Goal: Task Accomplishment & Management: Use online tool/utility

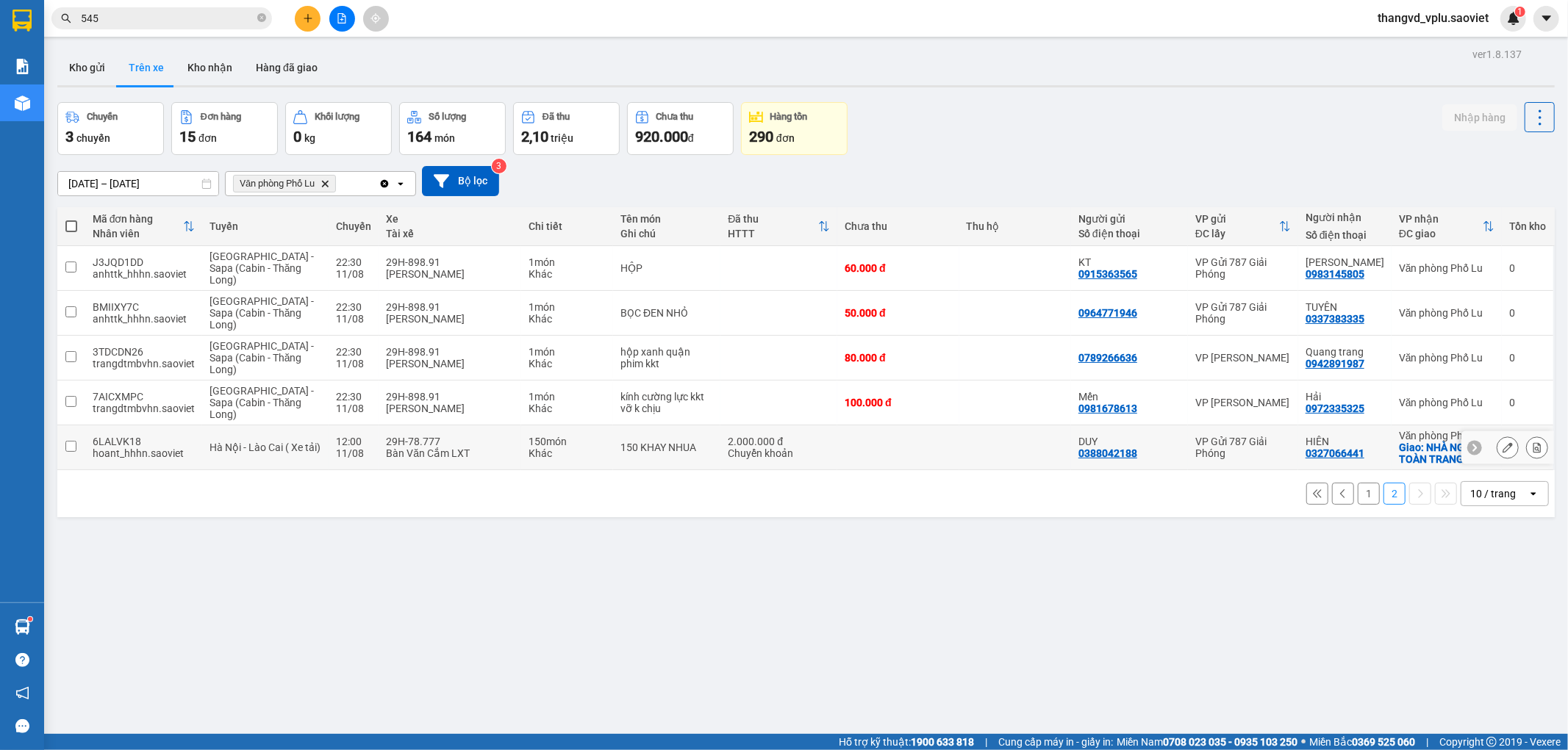
scroll to position [67, 0]
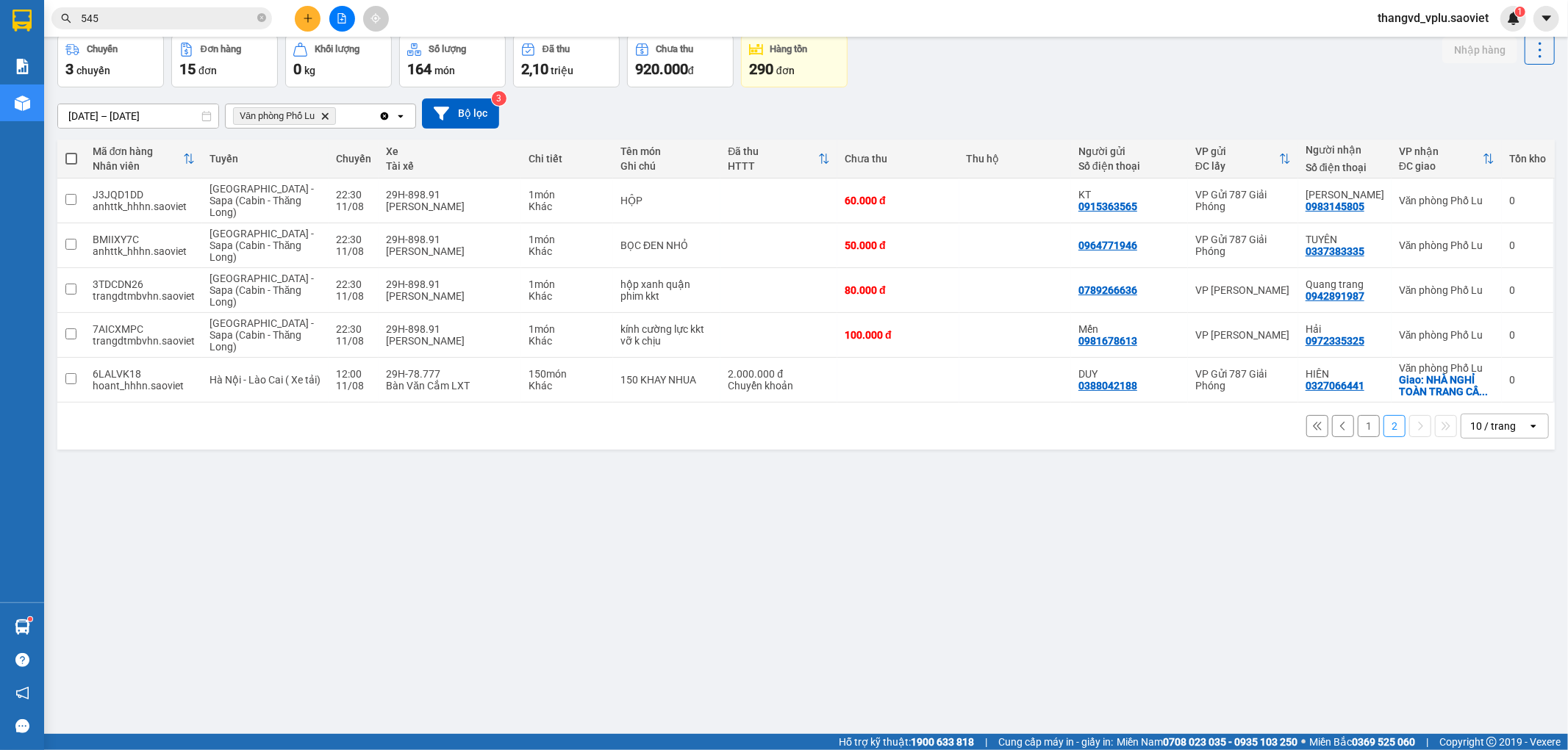
click at [1358, 429] on button "1" at bounding box center [1368, 426] width 22 height 22
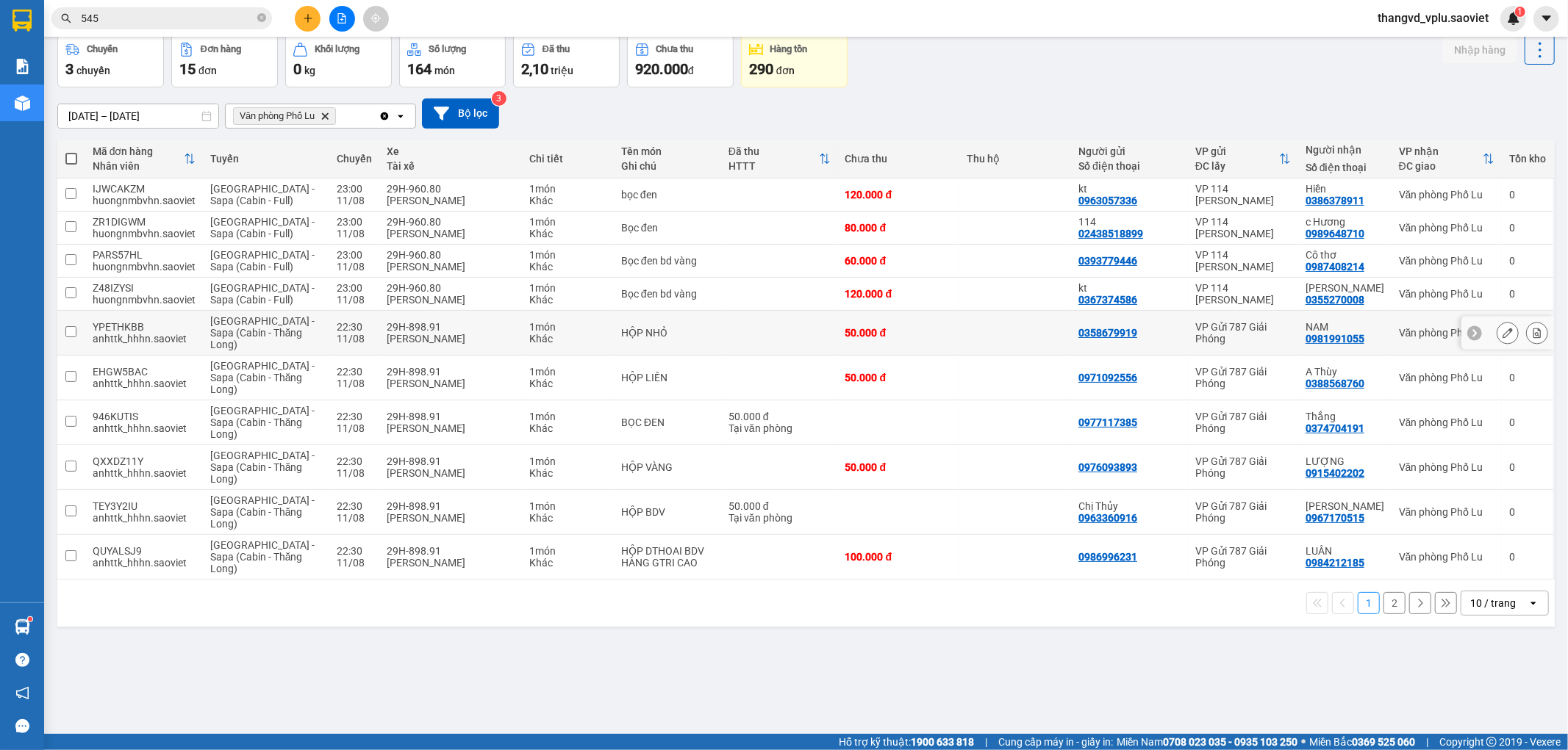
click at [402, 333] on div "[PERSON_NAME]" at bounding box center [450, 338] width 128 height 12
checkbox input "true"
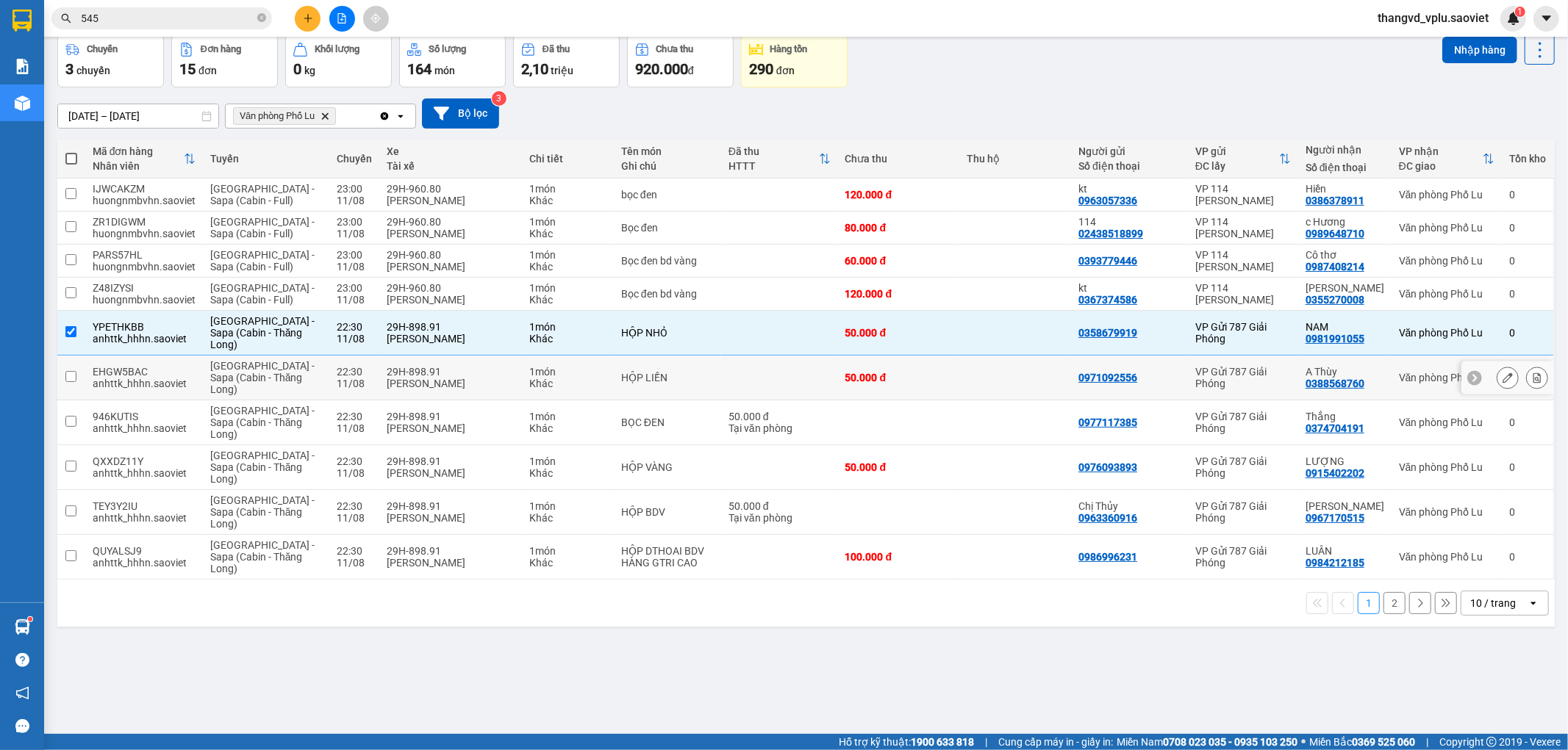
click at [400, 375] on div "29H-898.91" at bounding box center [450, 371] width 128 height 12
checkbox input "true"
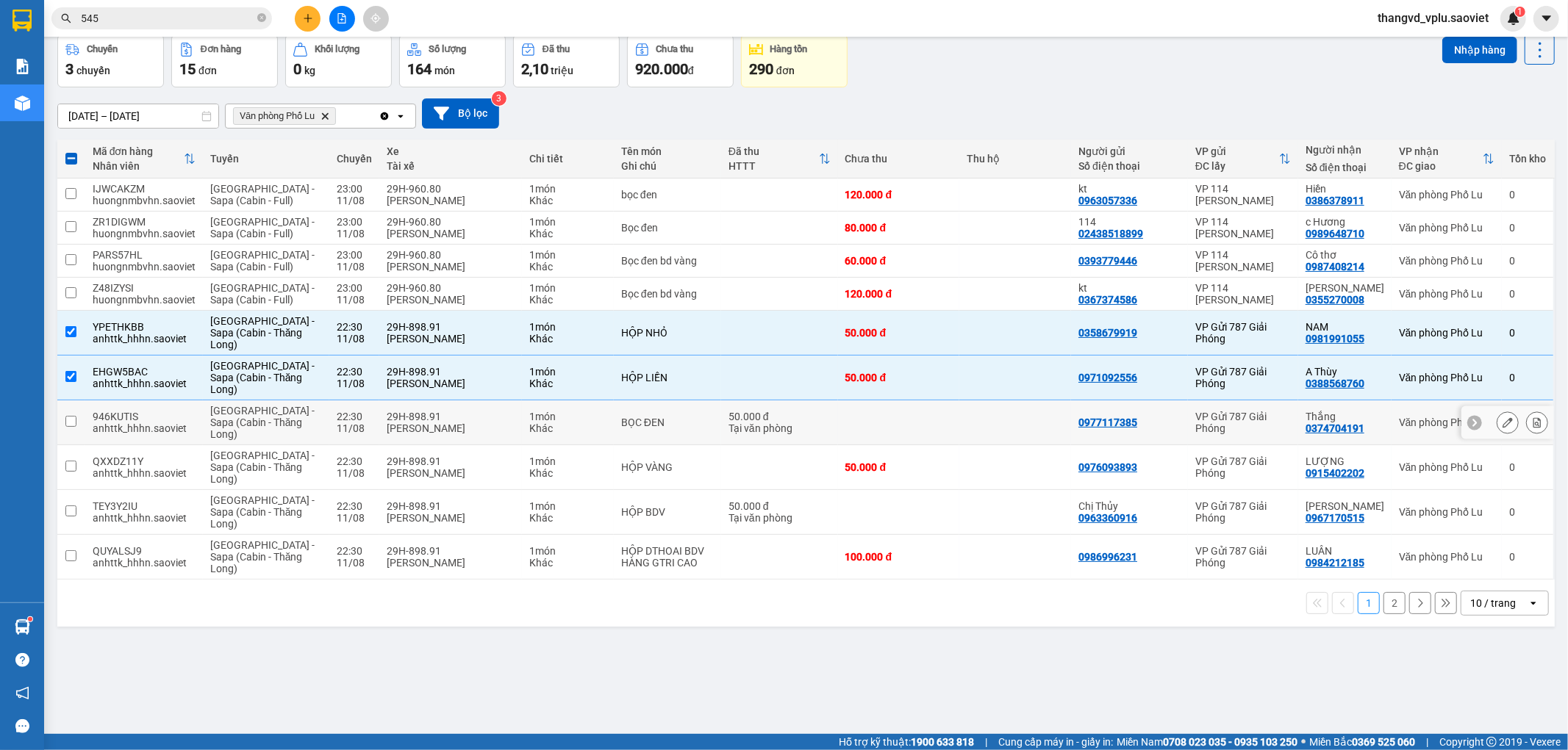
click at [400, 417] on div "29H-898.91" at bounding box center [450, 416] width 128 height 12
checkbox input "true"
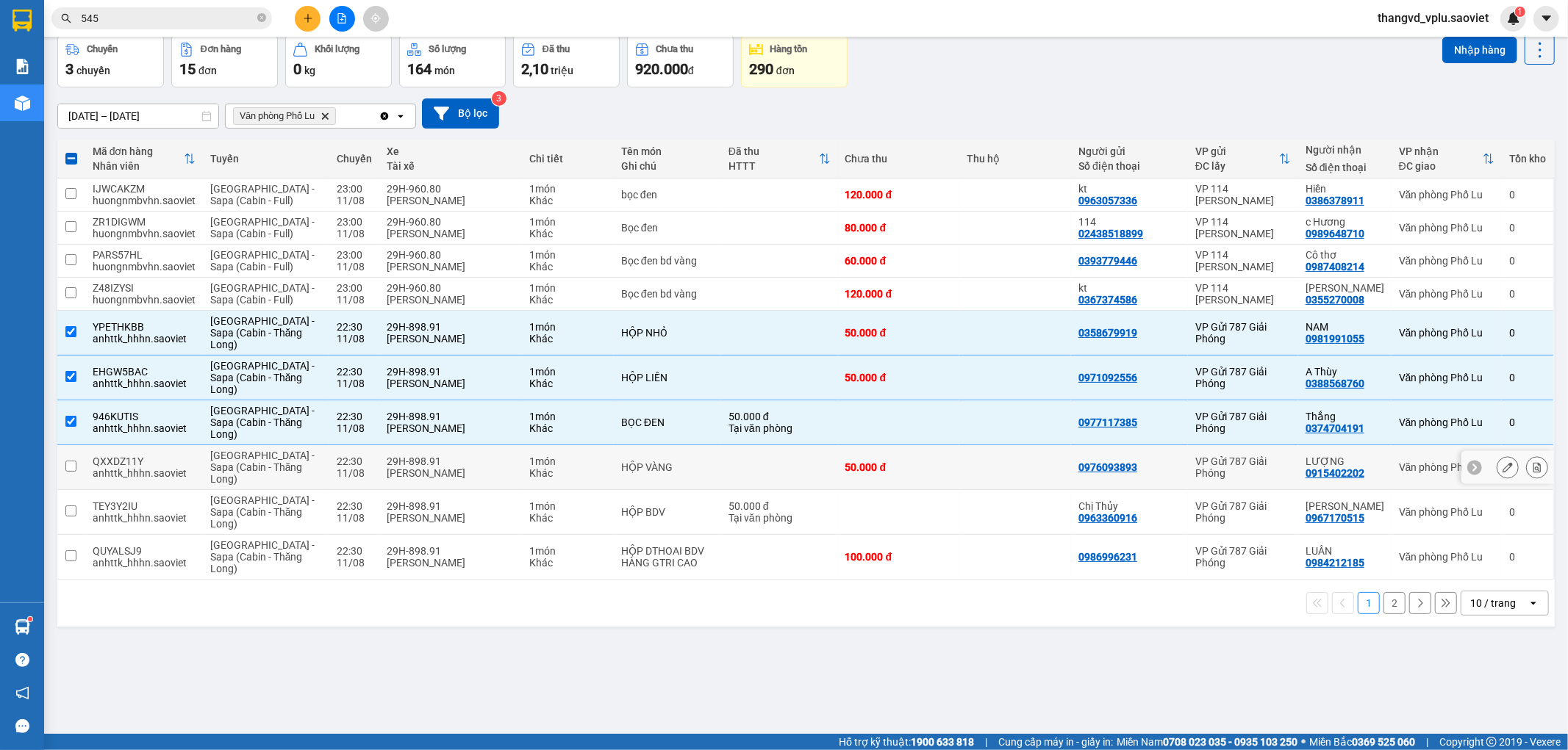
click at [421, 473] on div "[PERSON_NAME]" at bounding box center [450, 473] width 128 height 12
checkbox input "true"
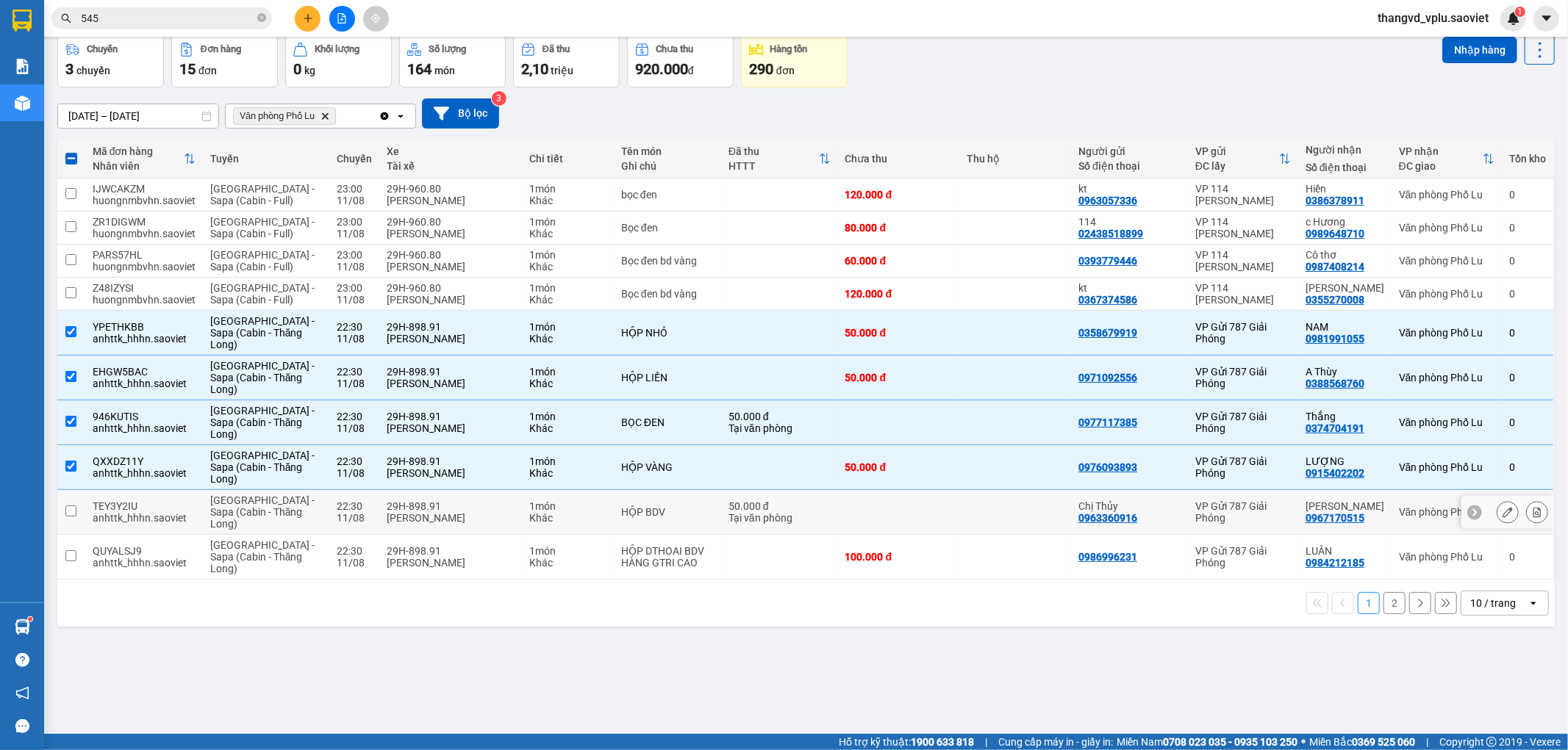
click at [416, 512] on div "[PERSON_NAME]" at bounding box center [450, 517] width 128 height 12
checkbox input "true"
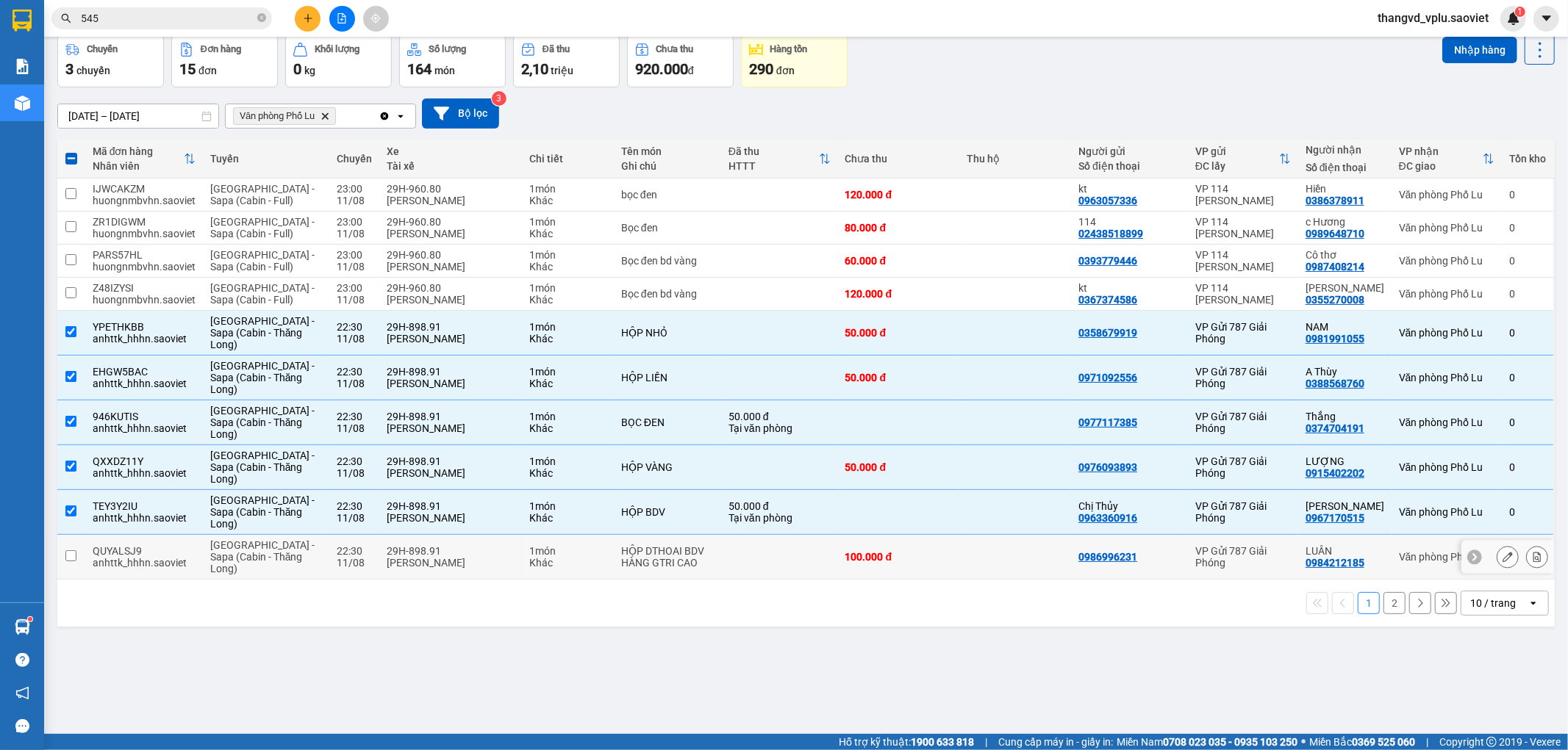
click at [408, 557] on div "[PERSON_NAME]" at bounding box center [450, 563] width 128 height 12
checkbox input "true"
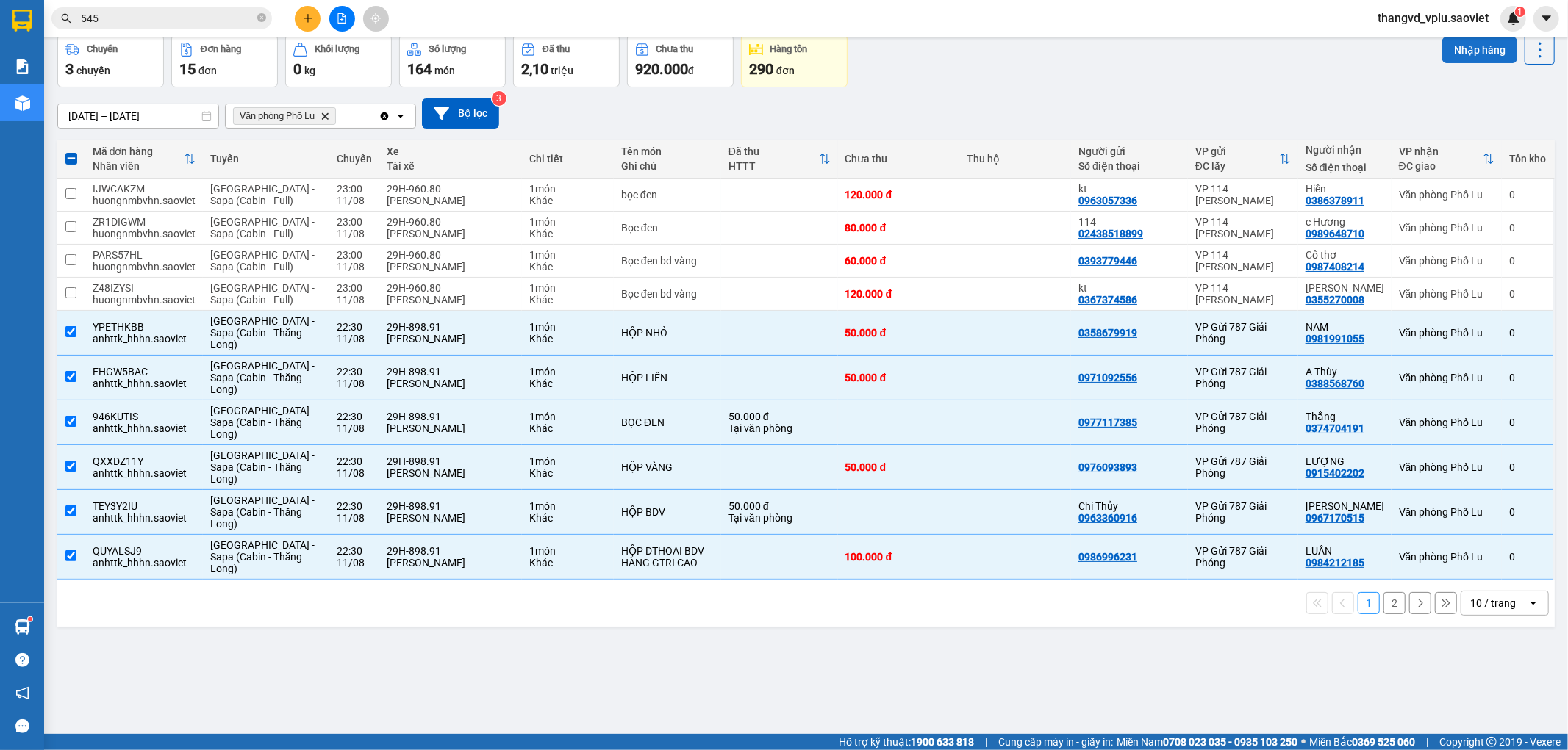
click at [1445, 53] on button "Nhập hàng" at bounding box center [1479, 50] width 75 height 27
checkbox input "false"
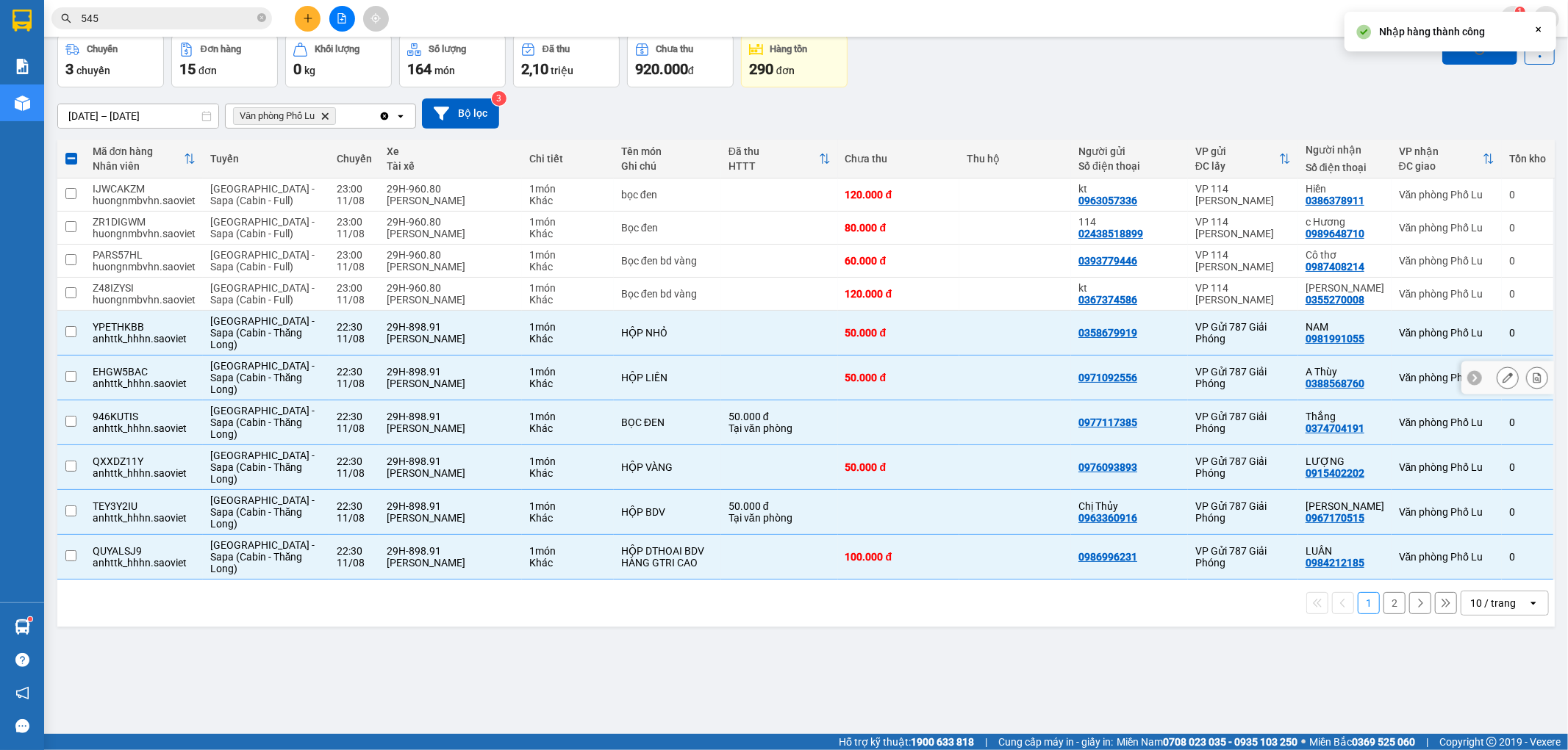
checkbox input "false"
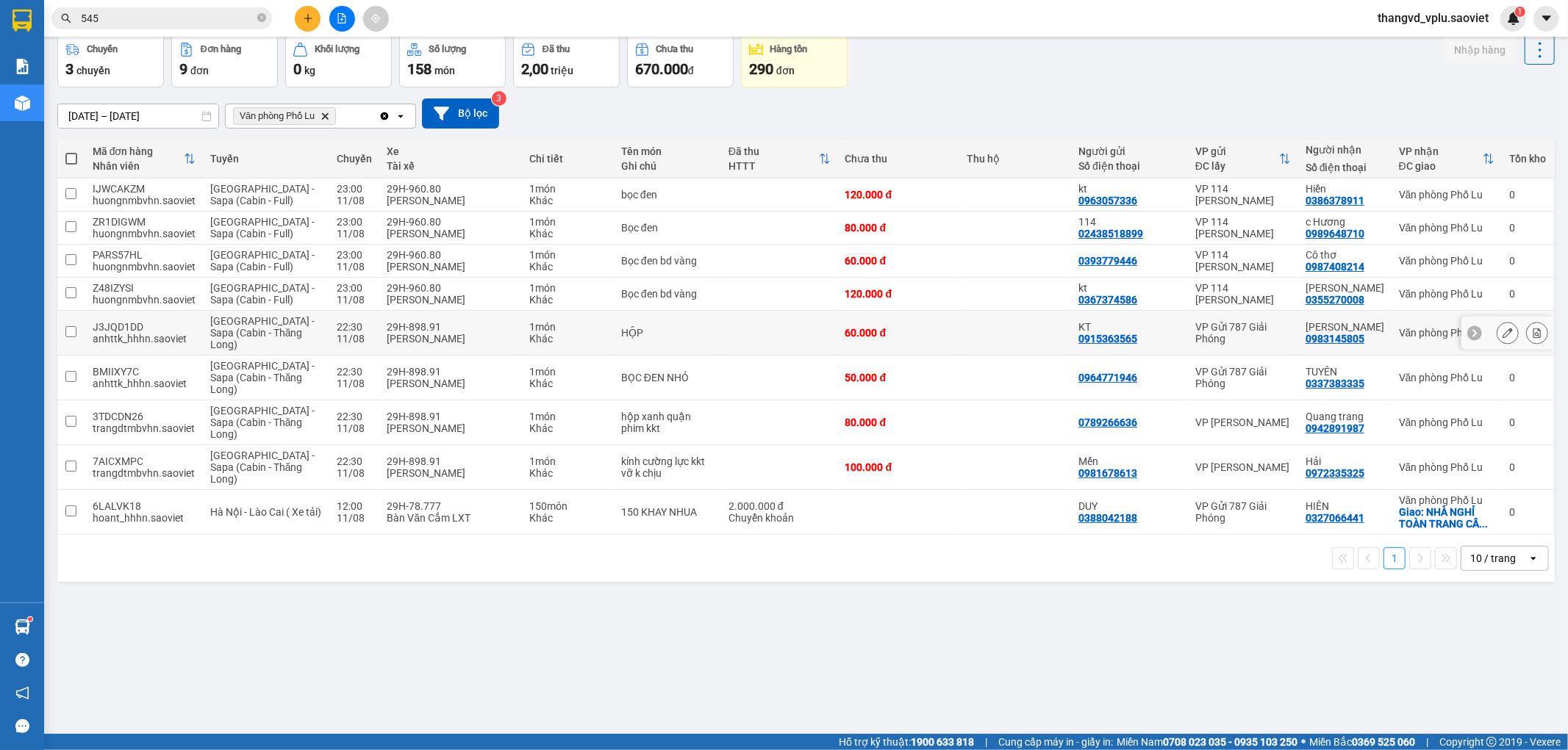
click at [408, 334] on div "[PERSON_NAME]" at bounding box center [450, 338] width 128 height 12
checkbox input "true"
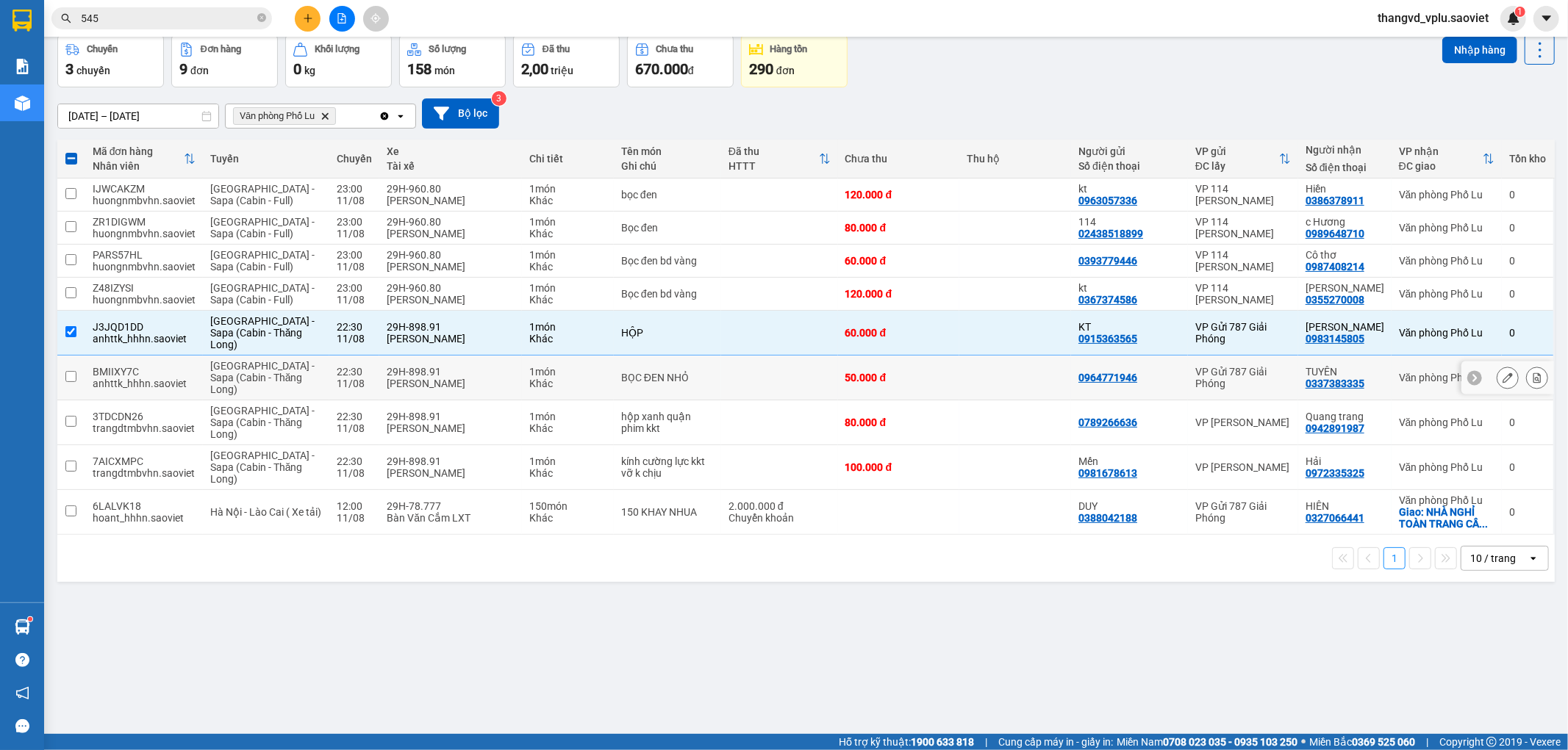
click at [414, 379] on div "[PERSON_NAME]" at bounding box center [450, 383] width 128 height 12
checkbox input "true"
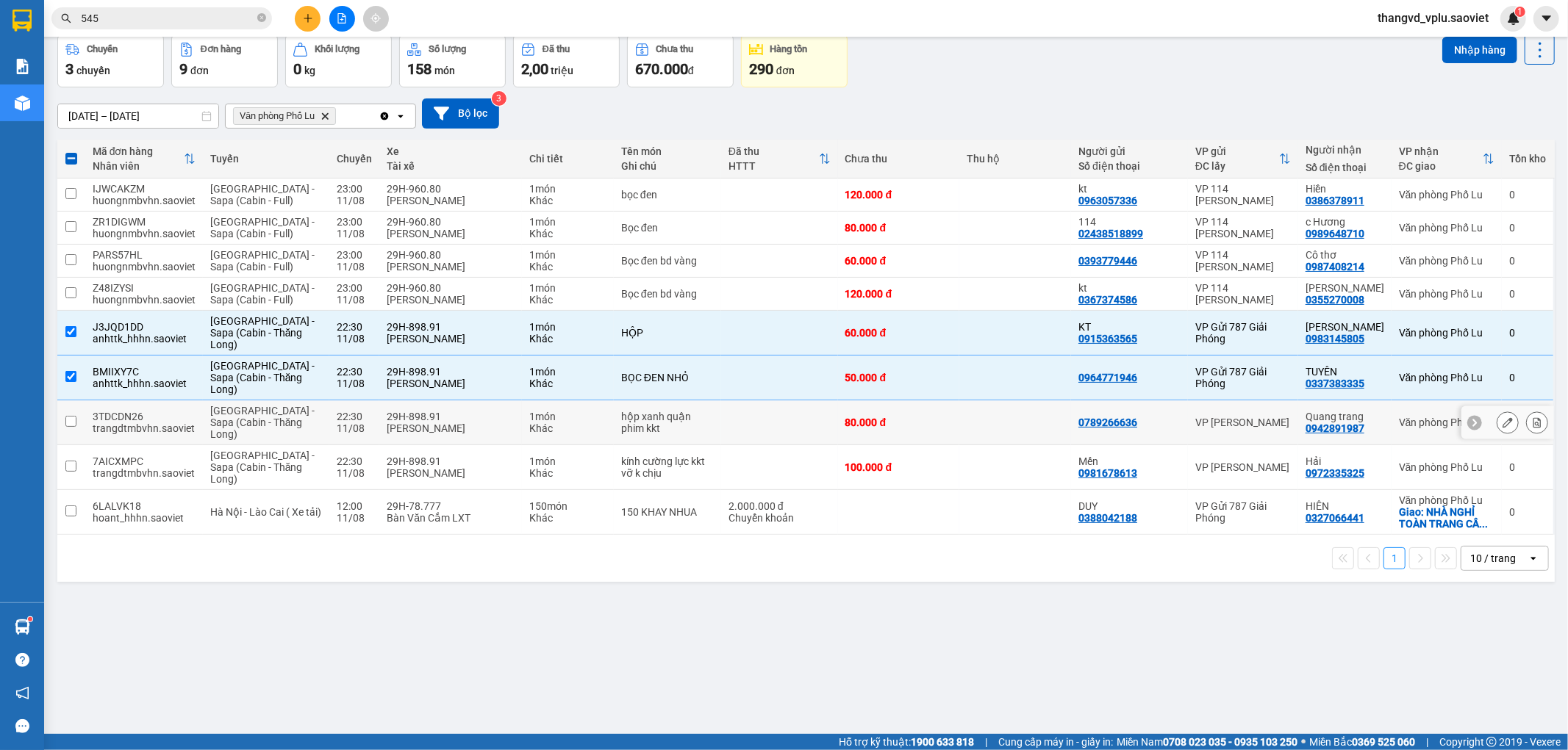
click at [403, 422] on div "[PERSON_NAME]" at bounding box center [450, 428] width 128 height 12
checkbox input "true"
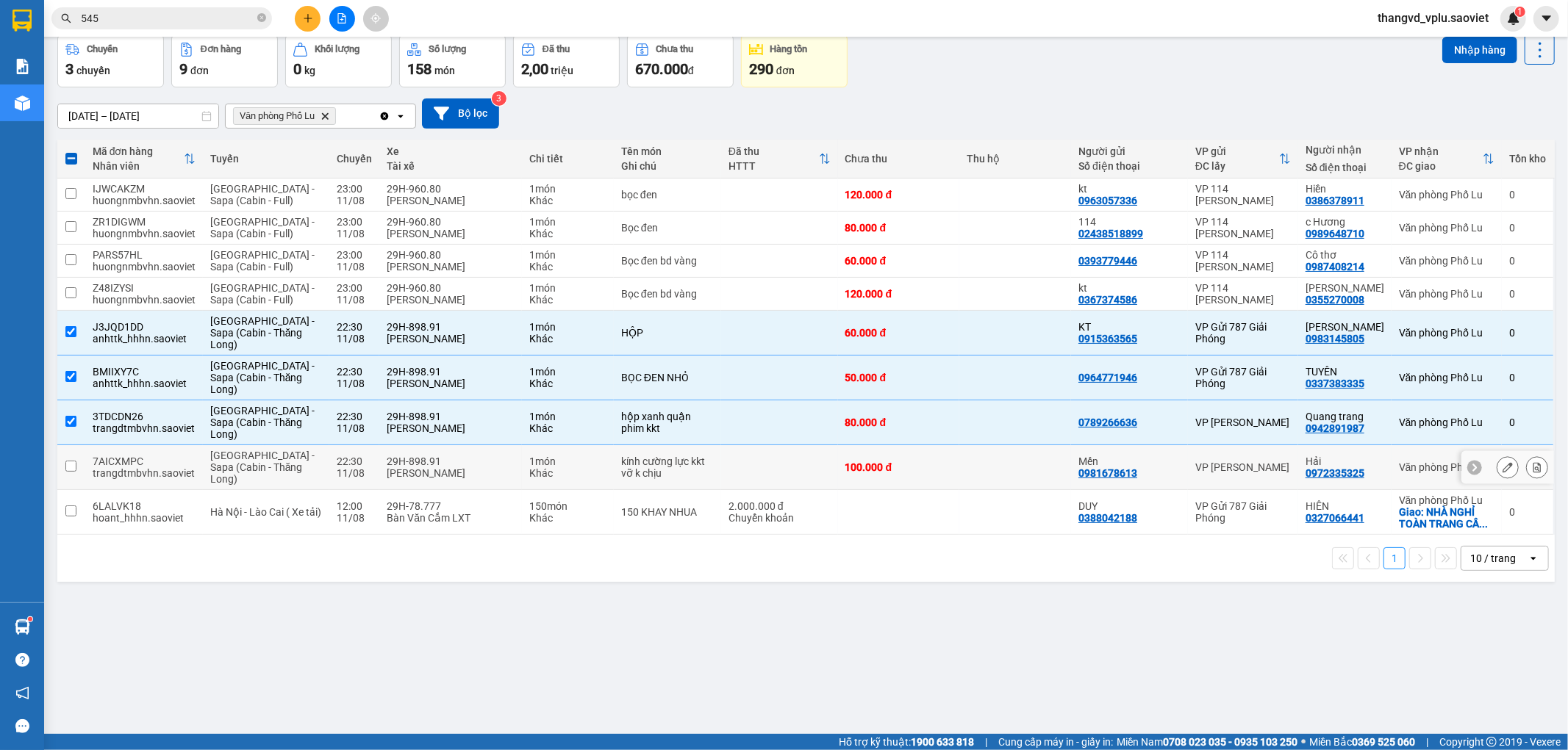
click at [404, 449] on td "29H-898.91 [PERSON_NAME]" at bounding box center [450, 468] width 143 height 45
checkbox input "true"
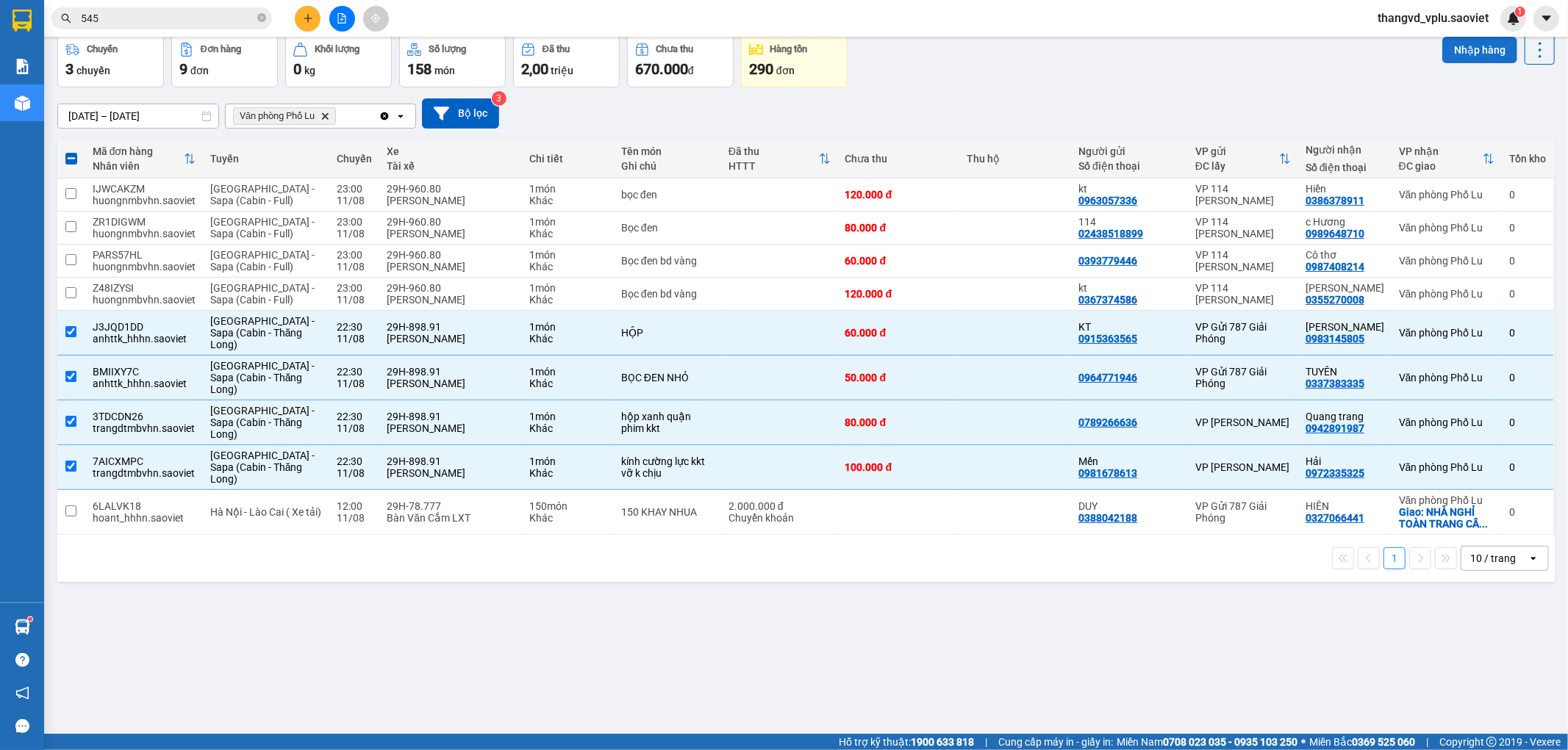
click at [1445, 50] on button "Nhập hàng" at bounding box center [1479, 50] width 75 height 27
checkbox input "false"
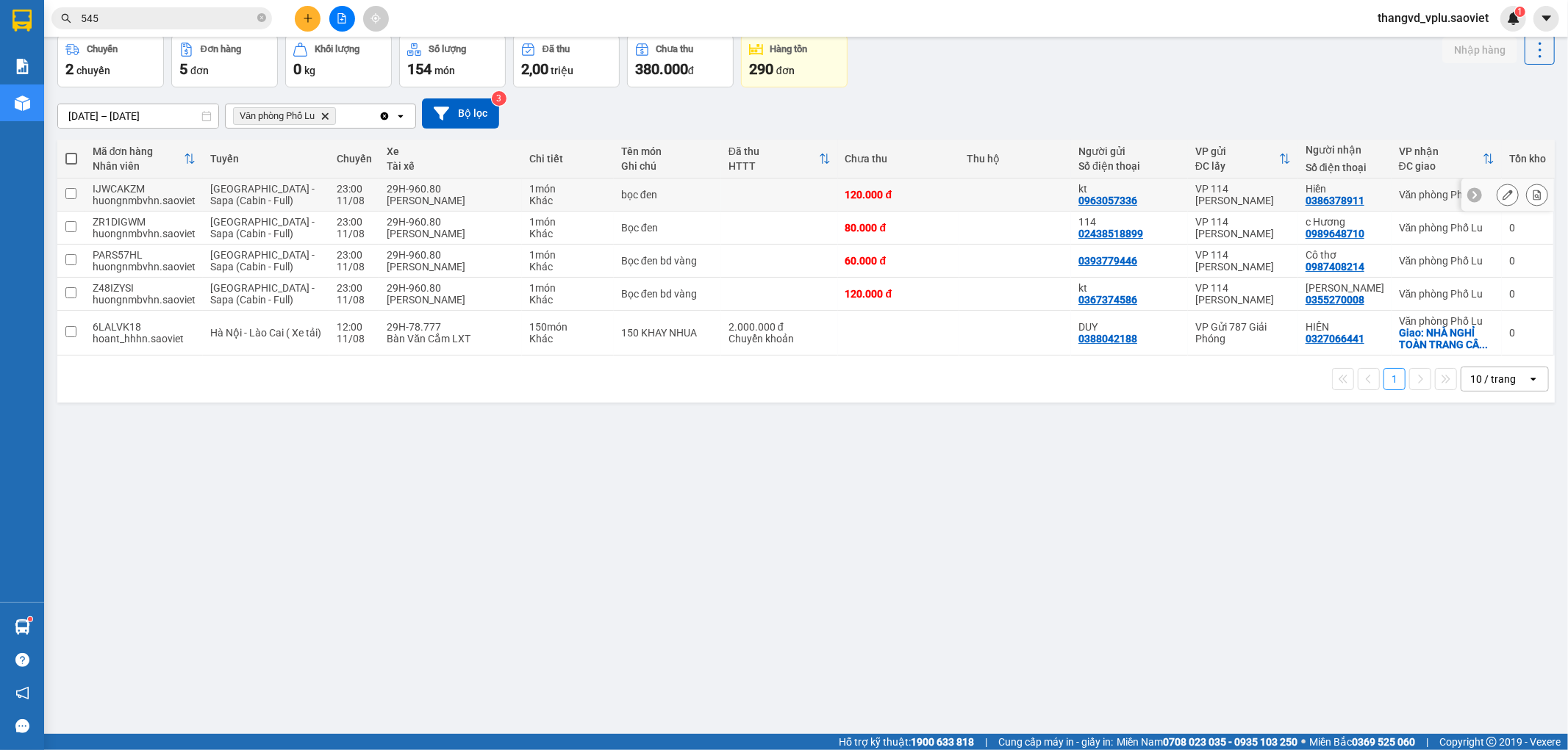
click at [294, 191] on div "[GEOGRAPHIC_DATA] - Sapa (Cabin - Full)" at bounding box center [266, 194] width 113 height 23
checkbox input "true"
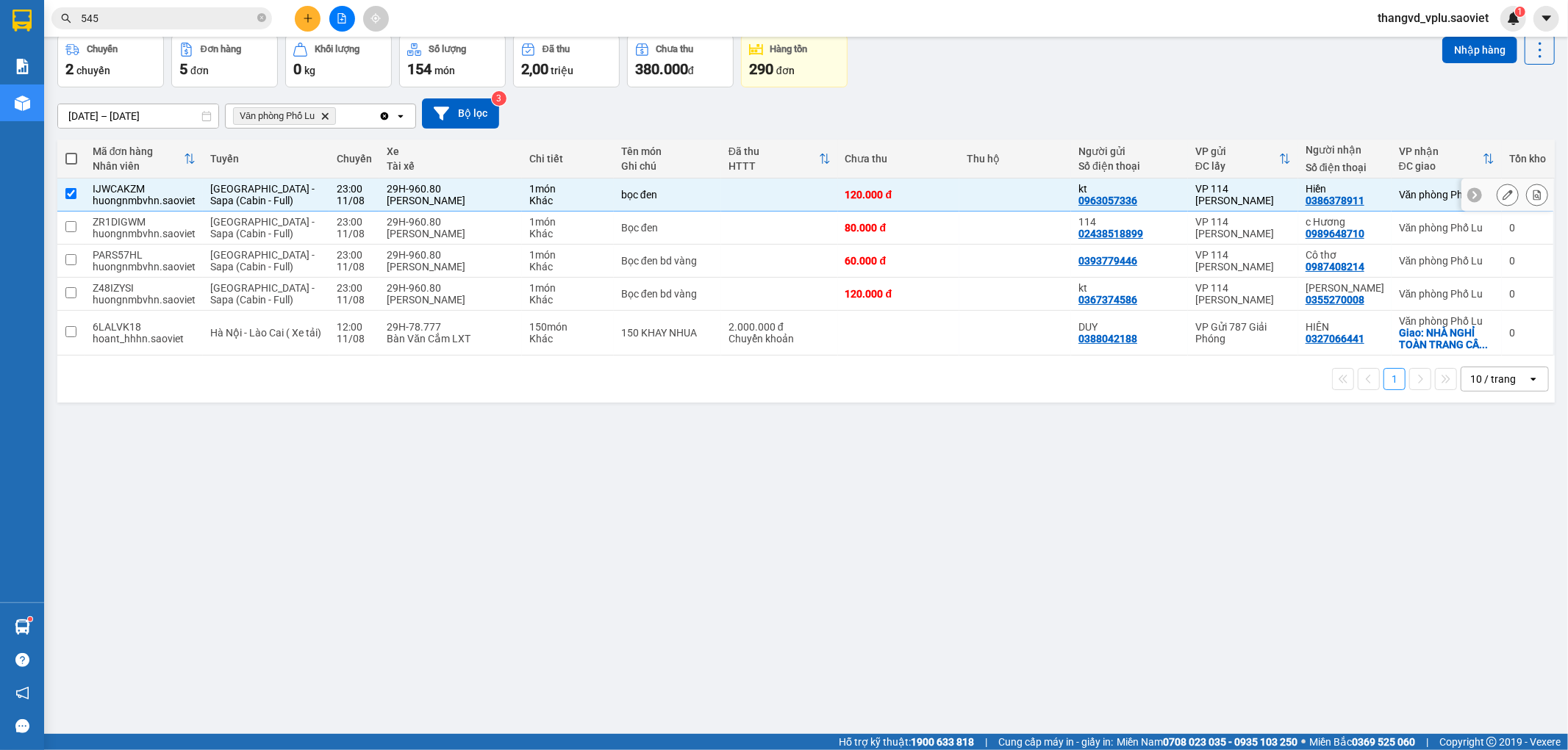
click at [293, 230] on div "[GEOGRAPHIC_DATA] - Sapa (Cabin - Full)" at bounding box center [266, 227] width 113 height 23
checkbox input "true"
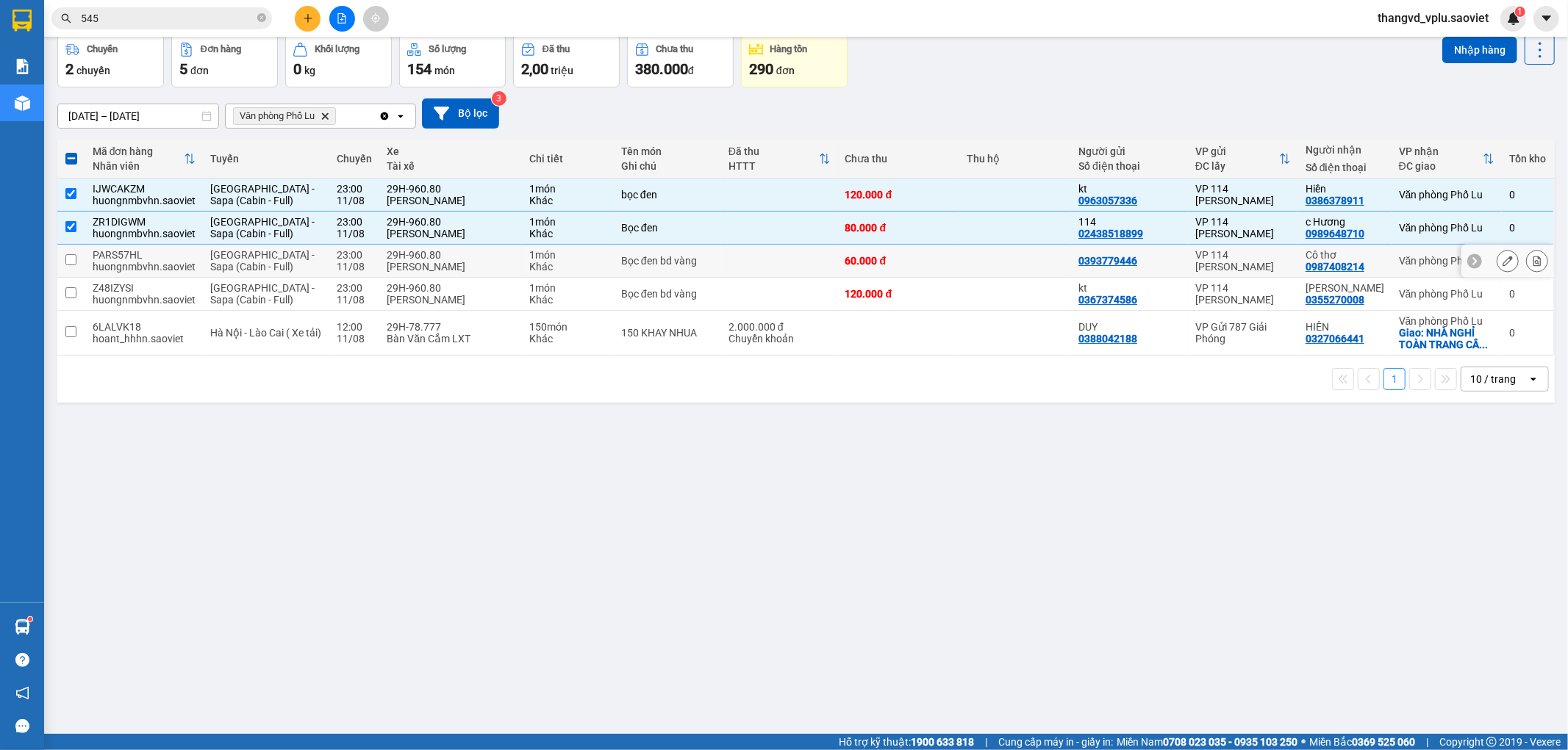
click at [293, 267] on div "[GEOGRAPHIC_DATA] - Sapa (Cabin - Full)" at bounding box center [266, 261] width 113 height 23
checkbox input "true"
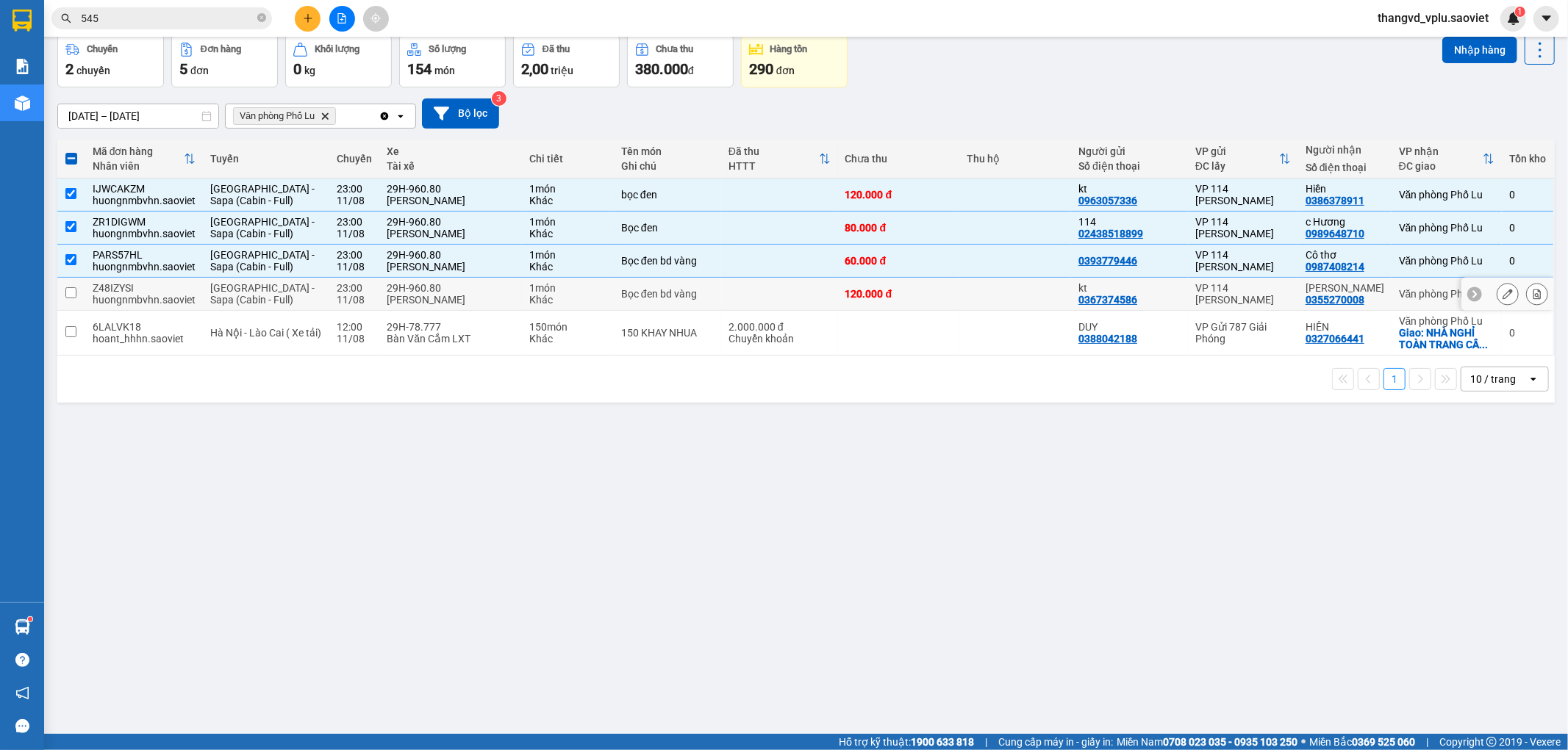
click at [298, 297] on td "[GEOGRAPHIC_DATA] - Sapa (Cabin - Full)" at bounding box center [266, 294] width 127 height 33
checkbox input "true"
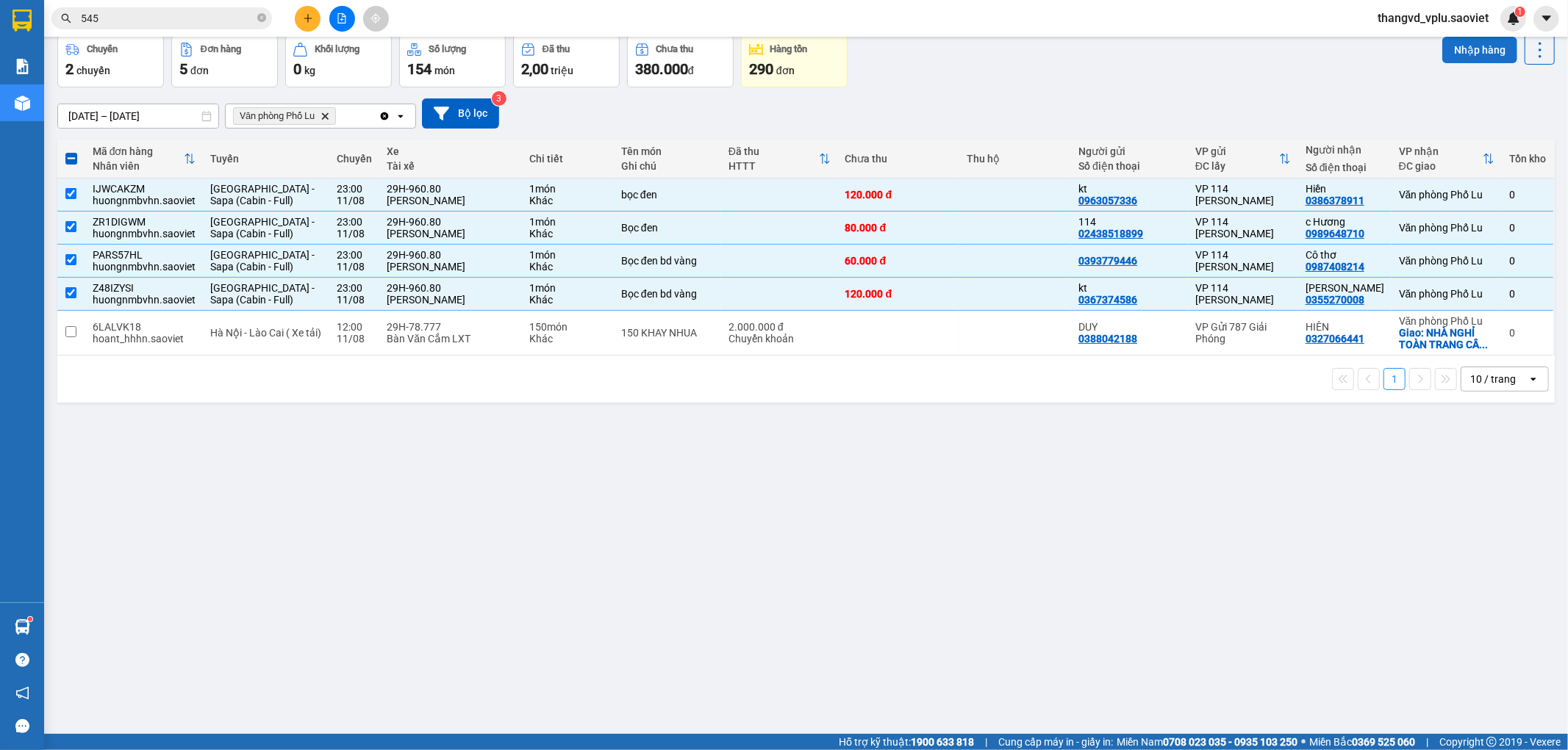
click at [1468, 52] on button "Nhập hàng" at bounding box center [1479, 50] width 75 height 27
checkbox input "false"
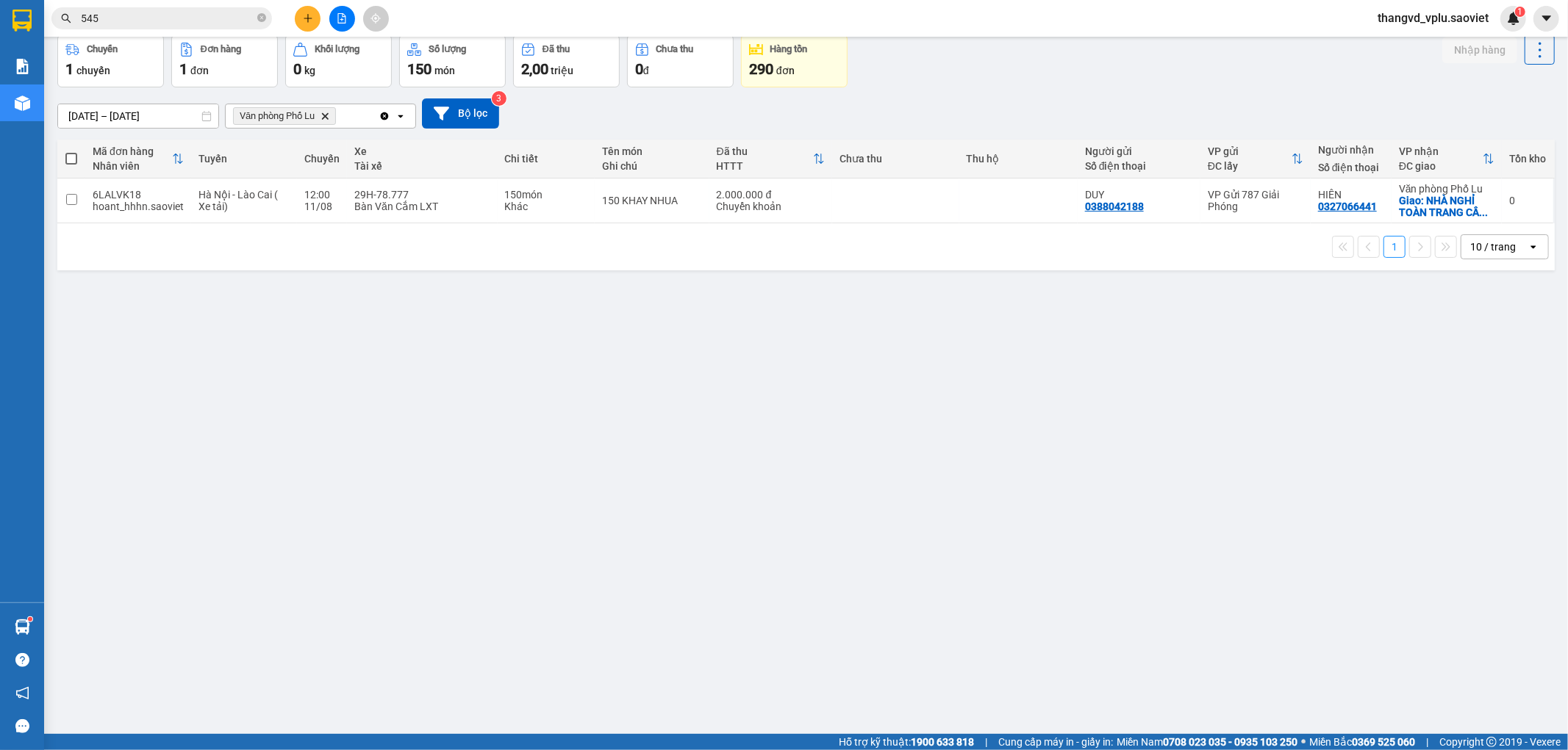
scroll to position [0, 0]
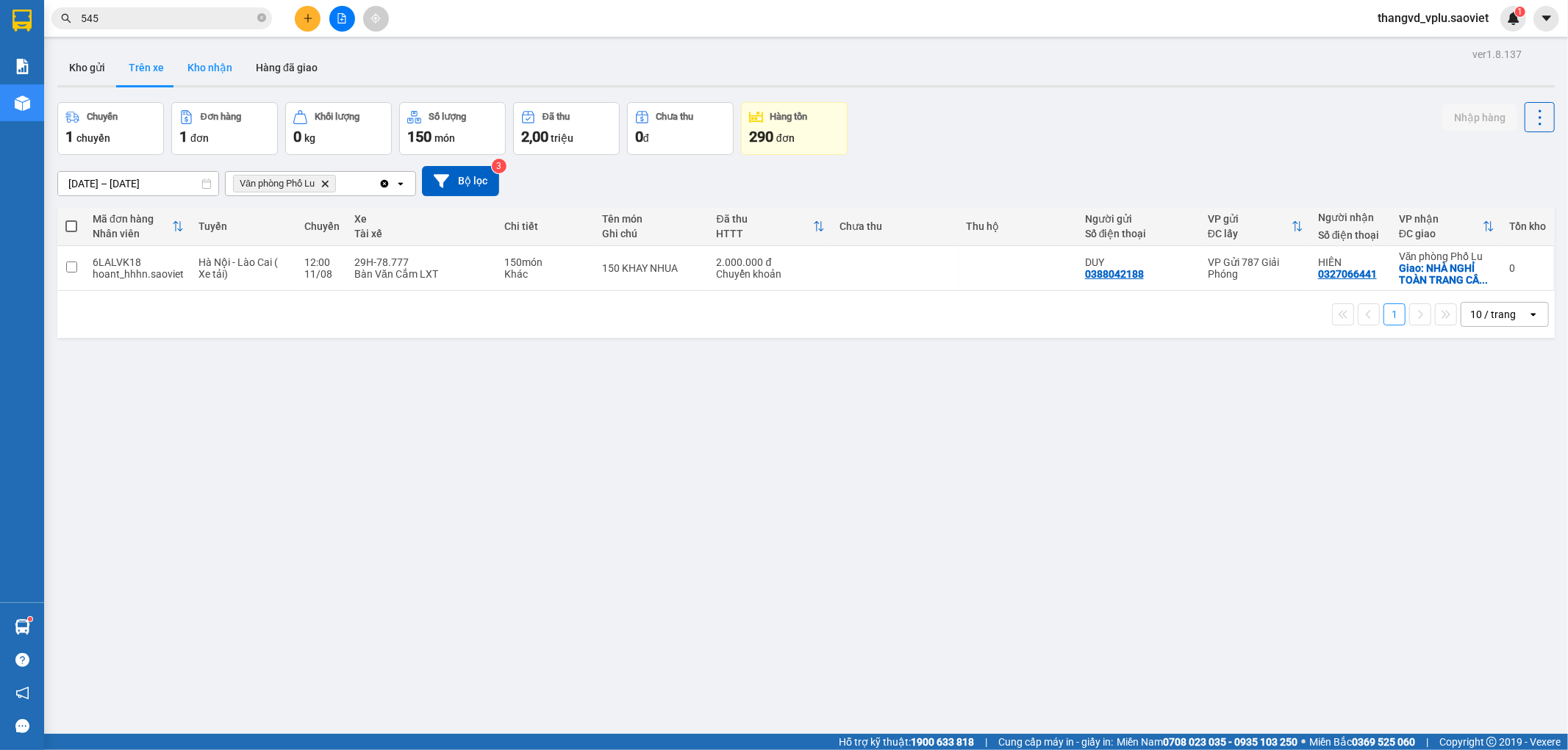
click at [213, 79] on button "Kho nhận" at bounding box center [210, 67] width 68 height 36
type input "[DATE] – [DATE]"
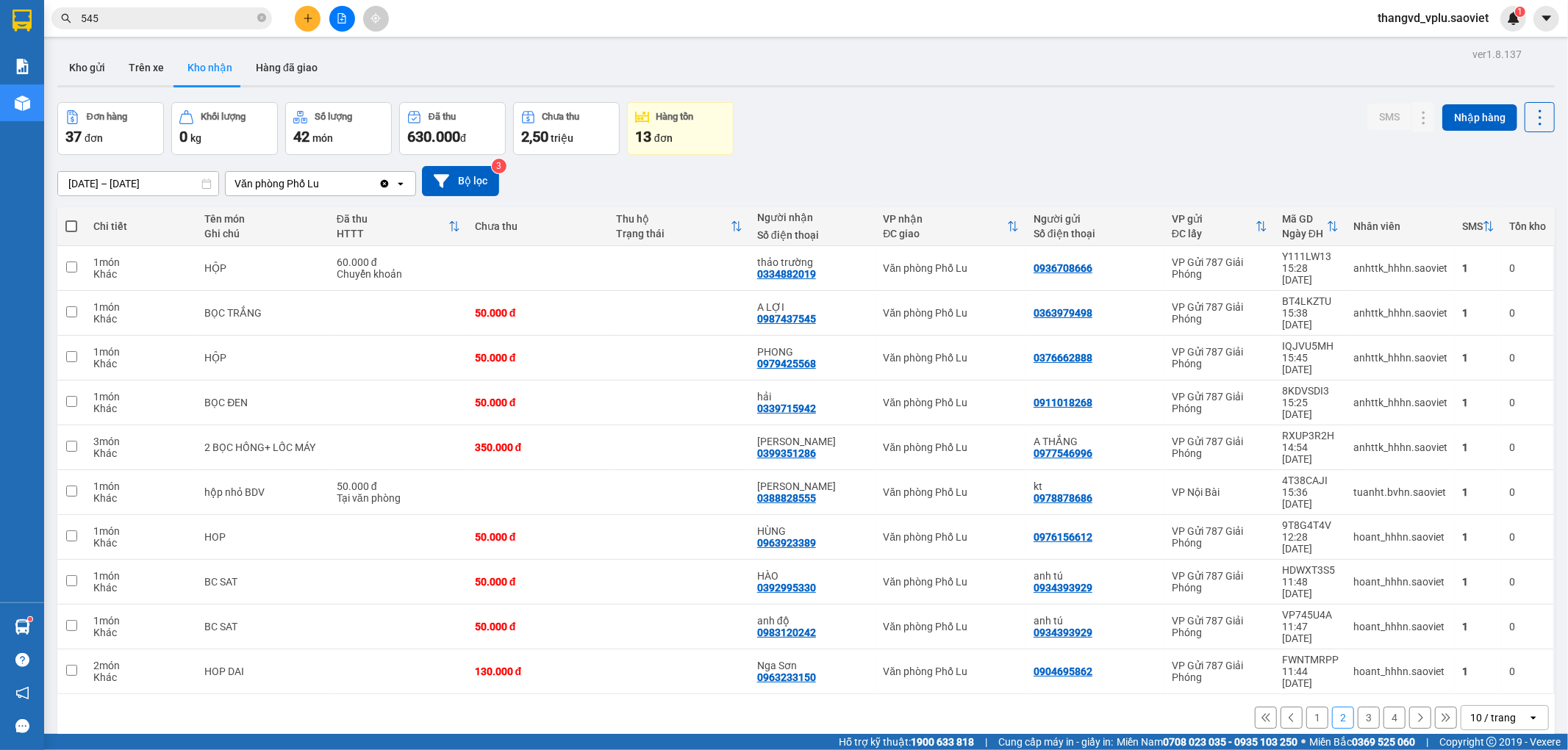
click at [67, 225] on span at bounding box center [71, 225] width 12 height 12
click at [71, 219] on input "checkbox" at bounding box center [71, 219] width 0 height 0
checkbox input "true"
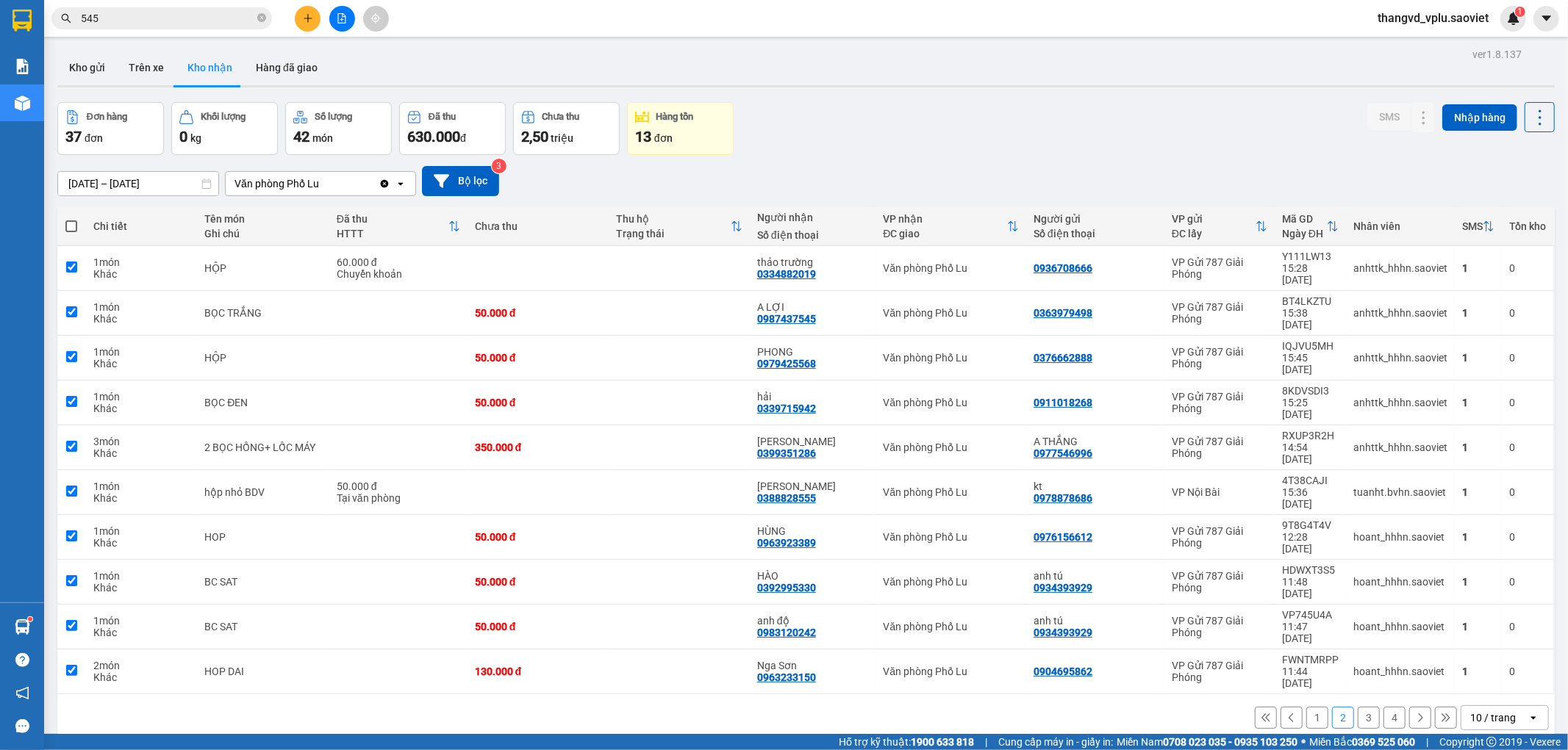
checkbox input "true"
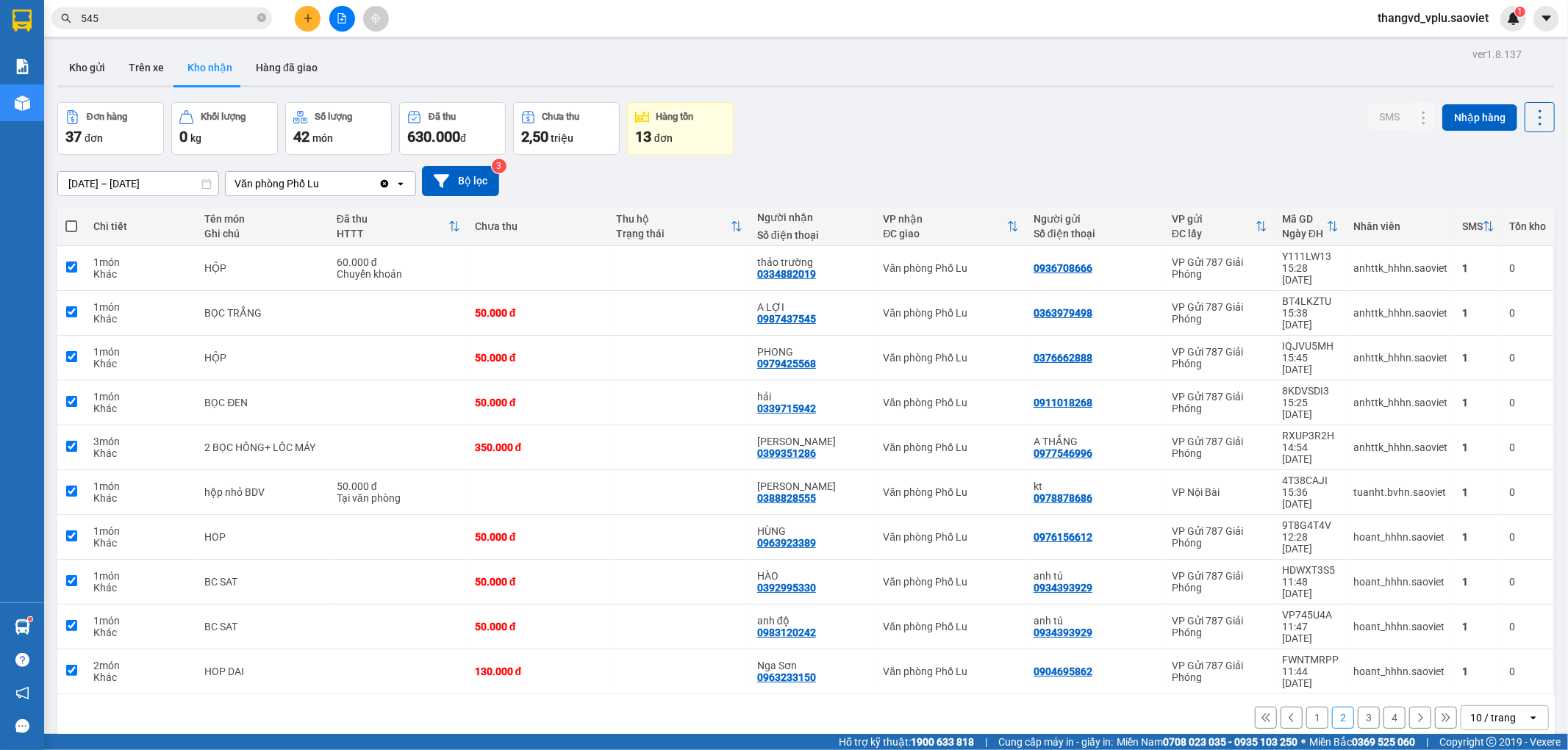
checkbox input "true"
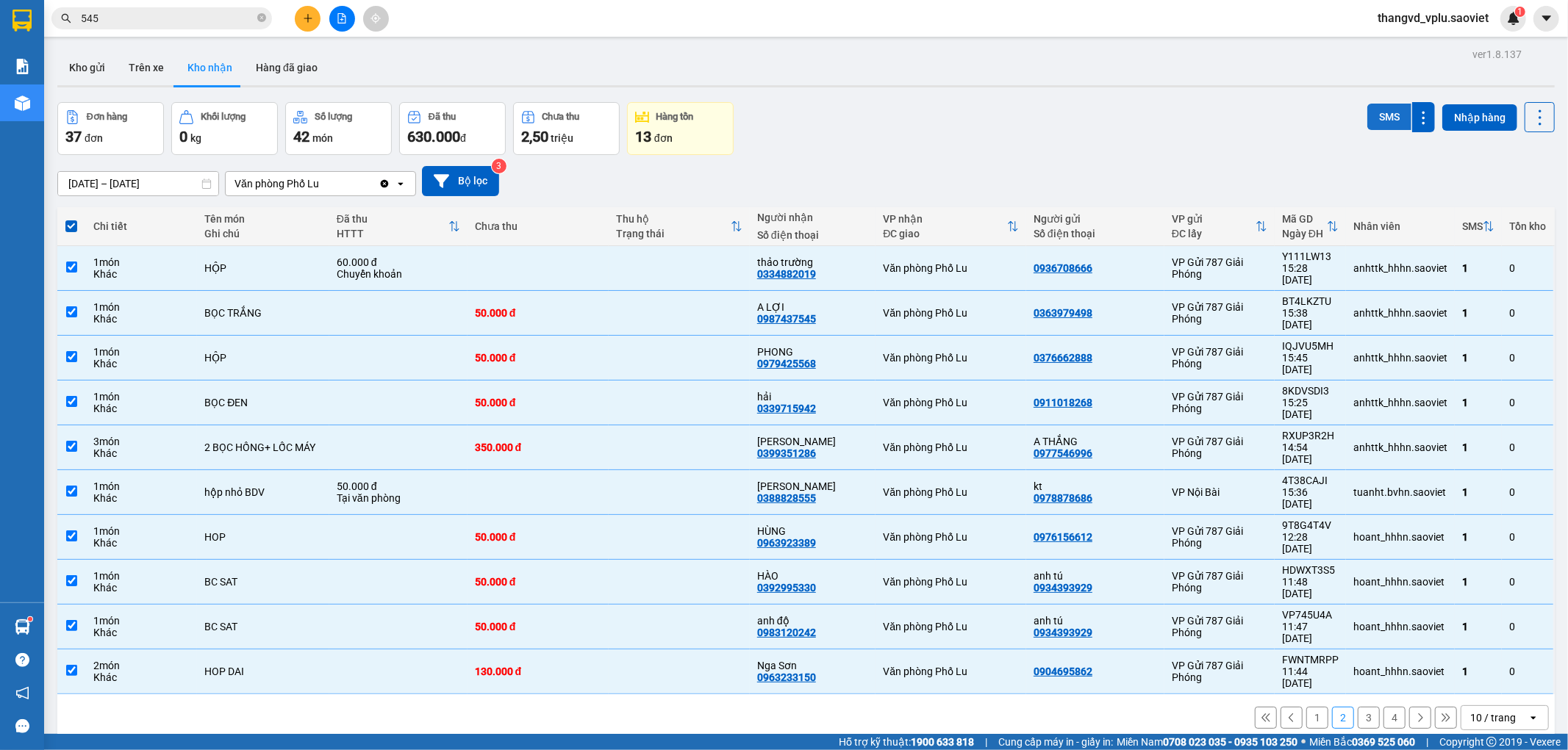
click at [1378, 120] on button "SMS" at bounding box center [1390, 117] width 44 height 27
click at [1307, 707] on button "1" at bounding box center [1317, 717] width 22 height 22
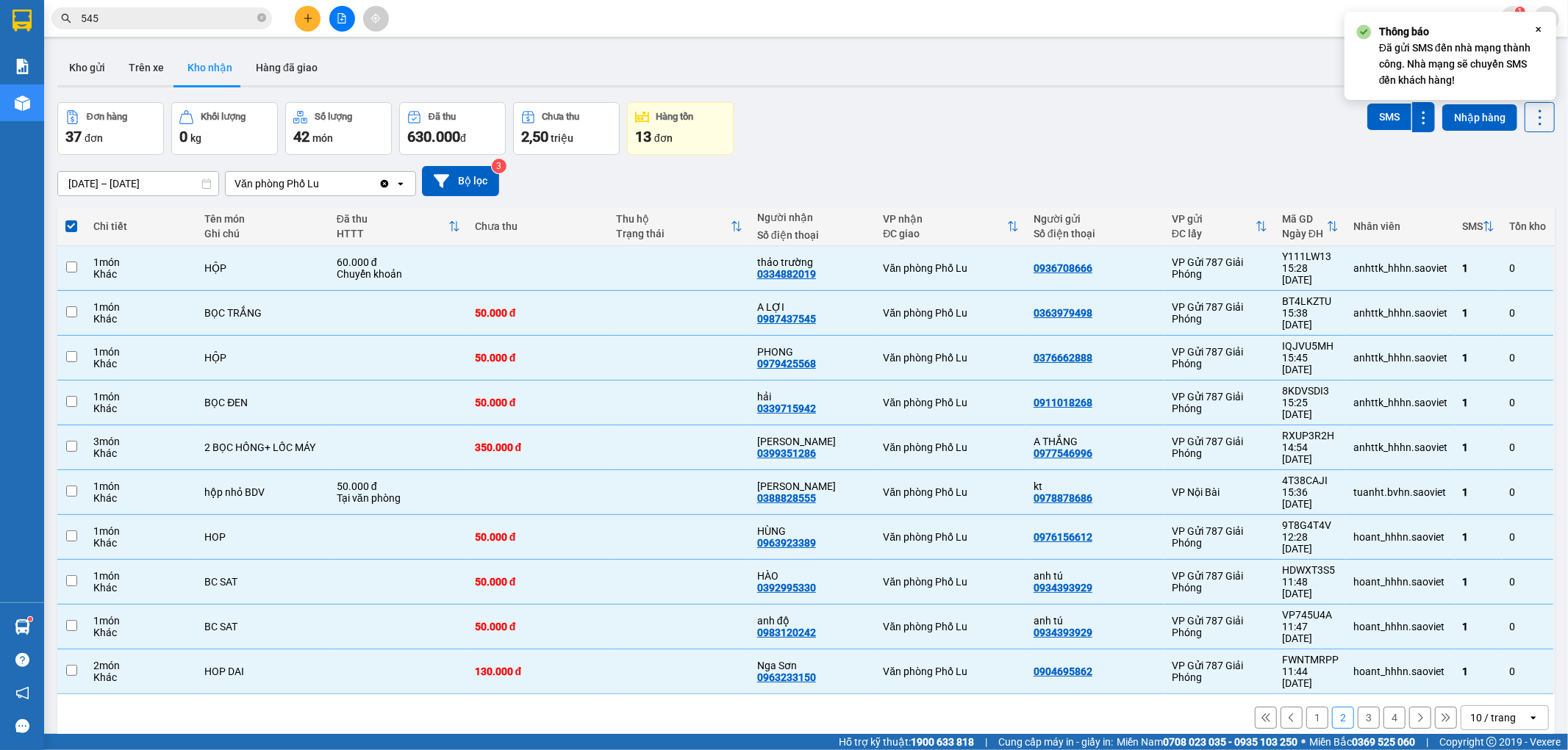
checkbox input "false"
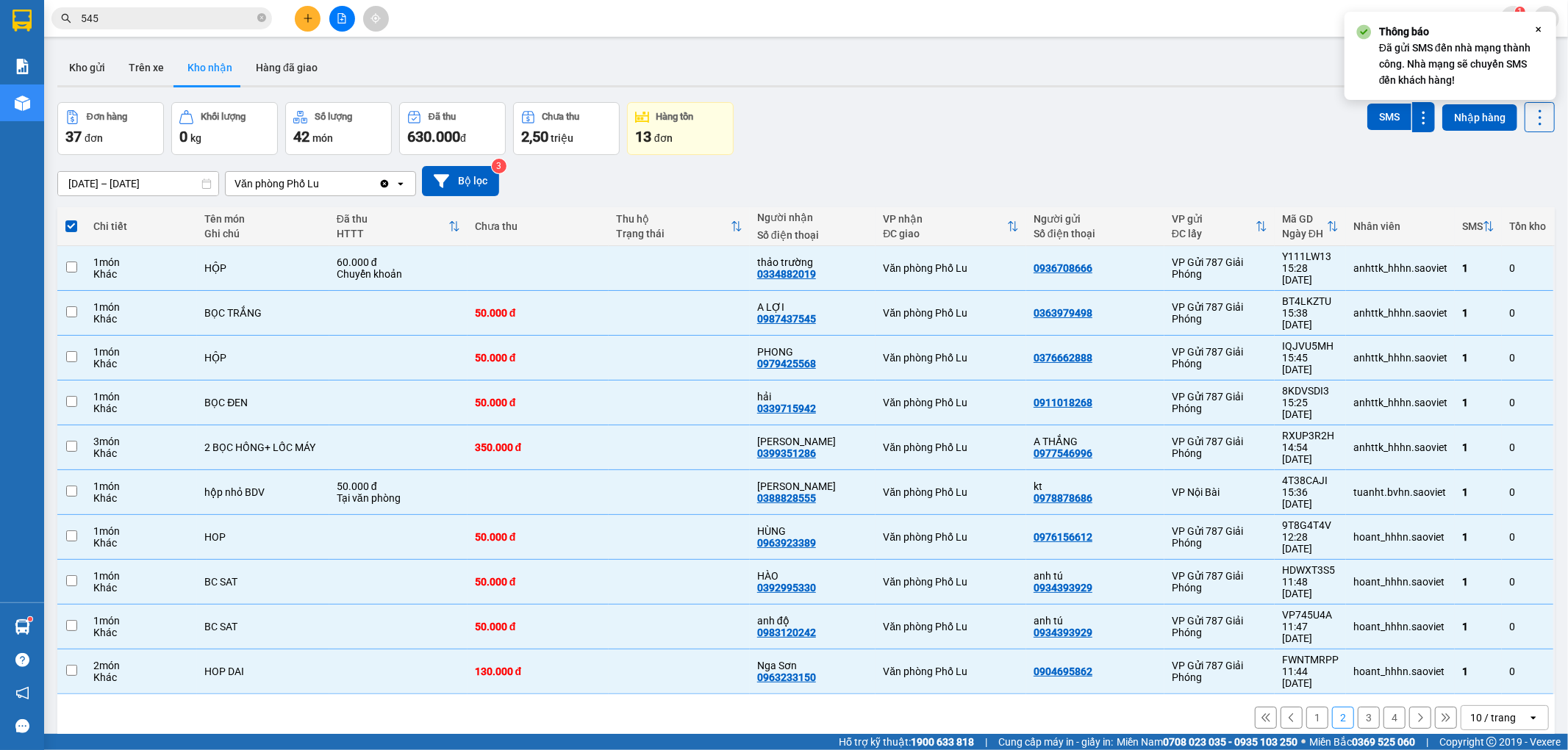
checkbox input "false"
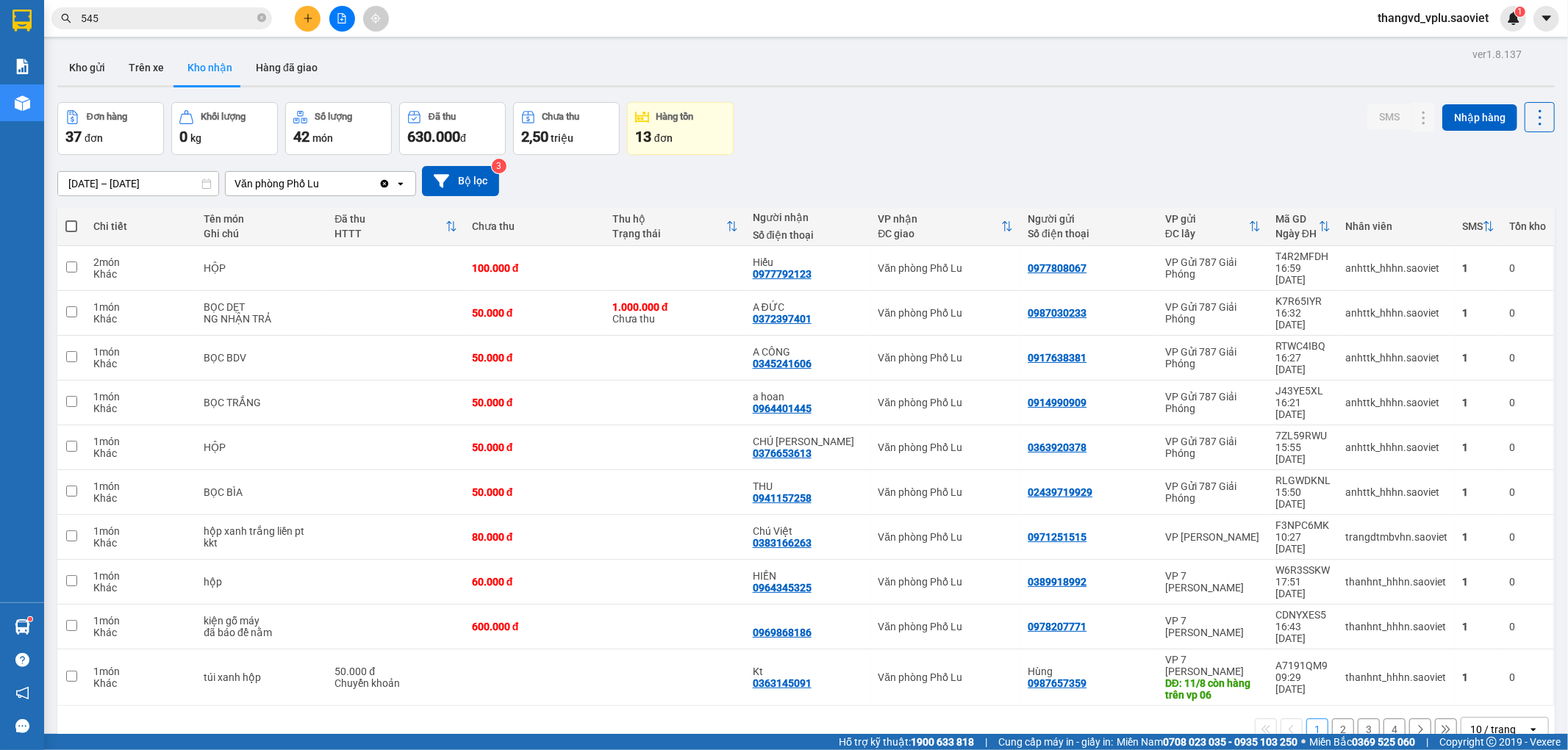
click at [1332, 719] on button "2" at bounding box center [1342, 730] width 22 height 22
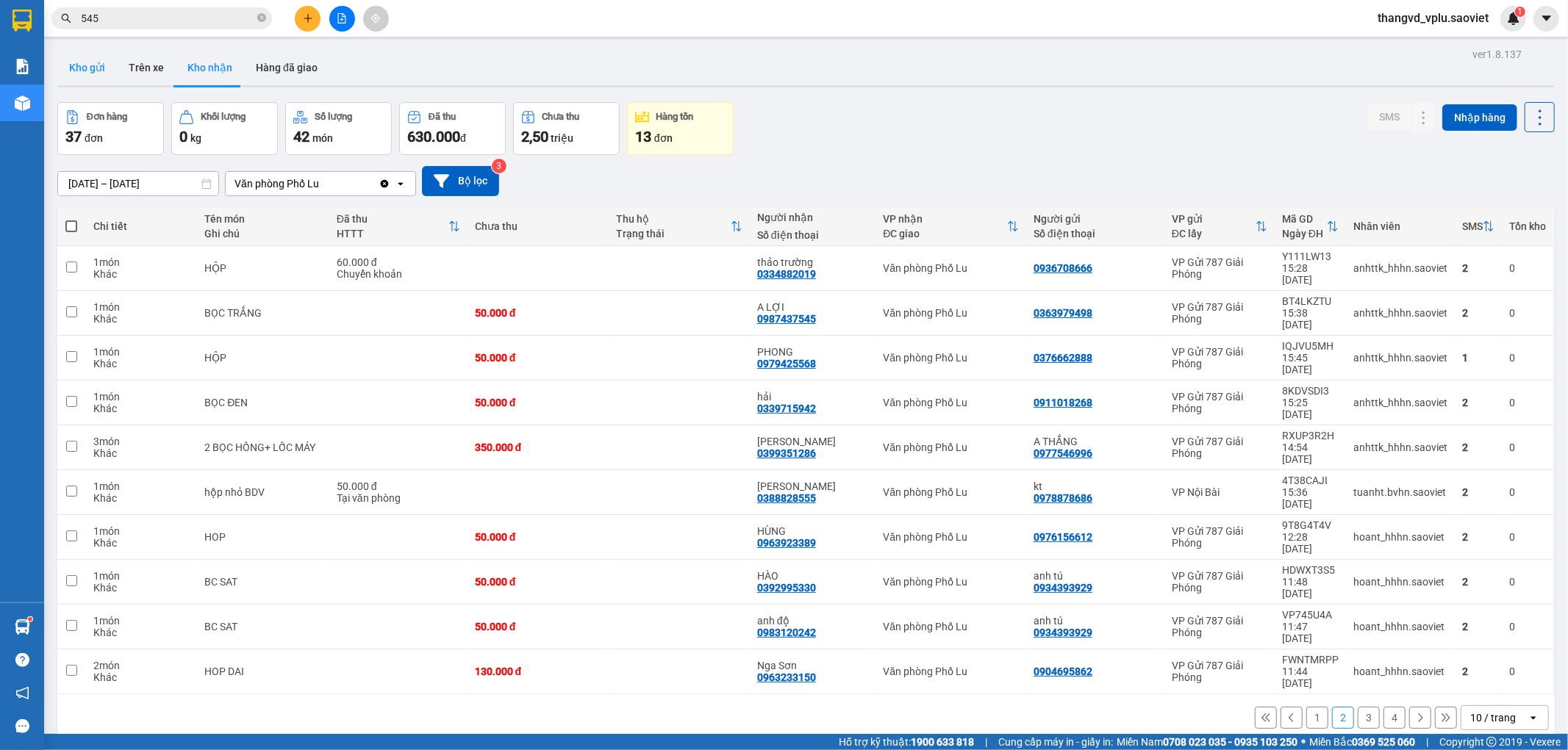
click at [90, 62] on button "Kho gửi" at bounding box center [87, 67] width 59 height 36
